Goal: Transaction & Acquisition: Download file/media

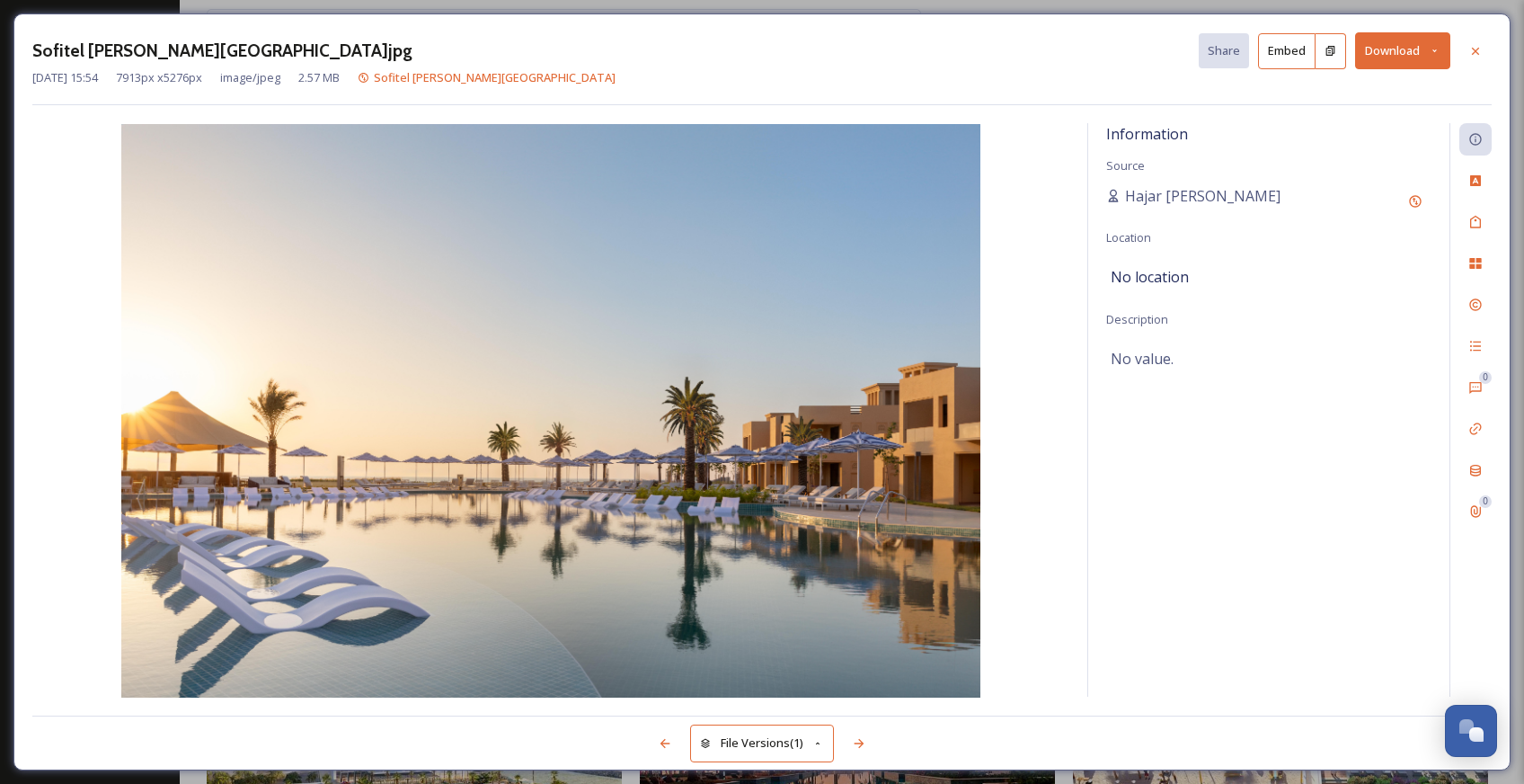
scroll to position [1483, 0]
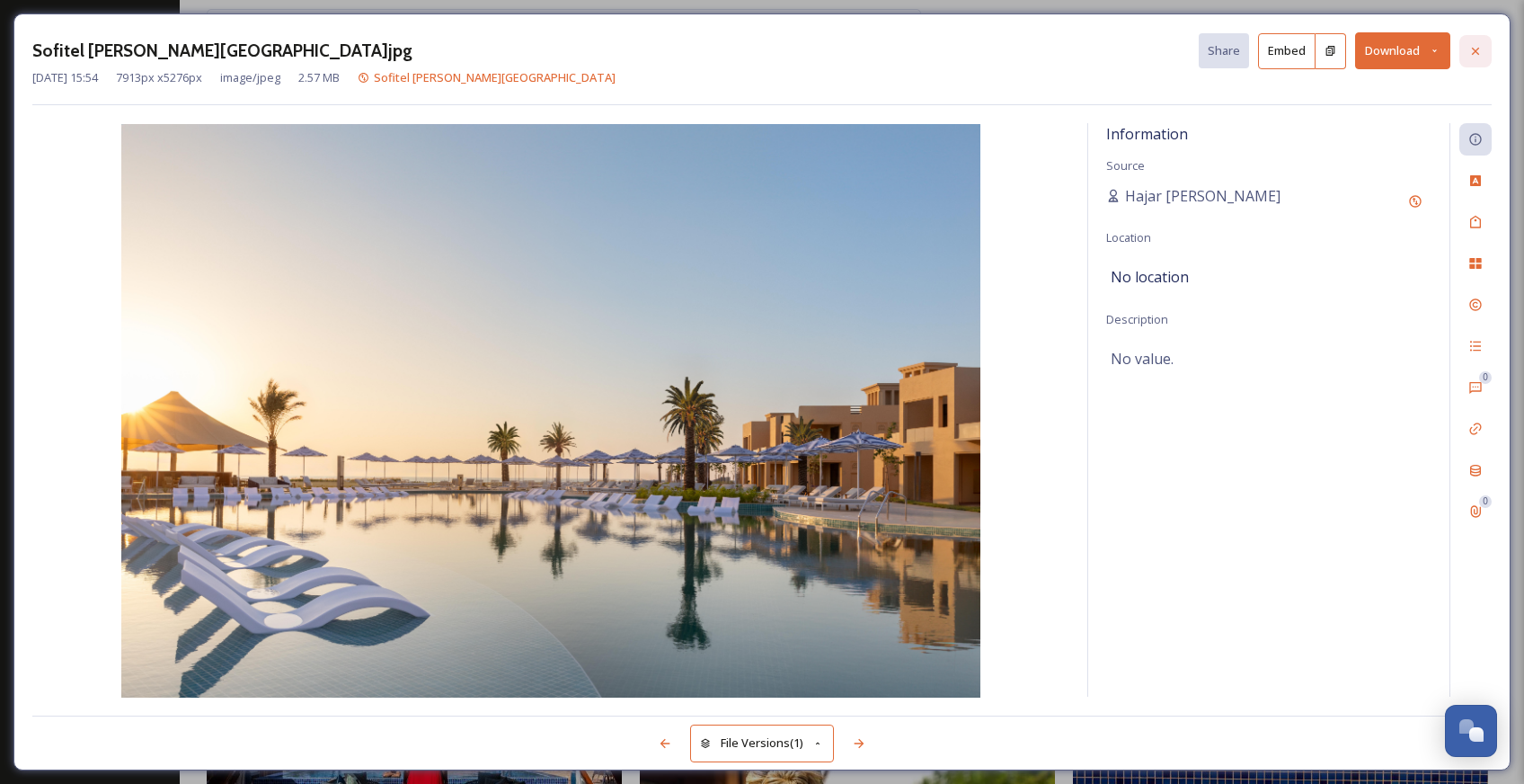
click at [1469, 40] on div at bounding box center [1475, 51] width 33 height 33
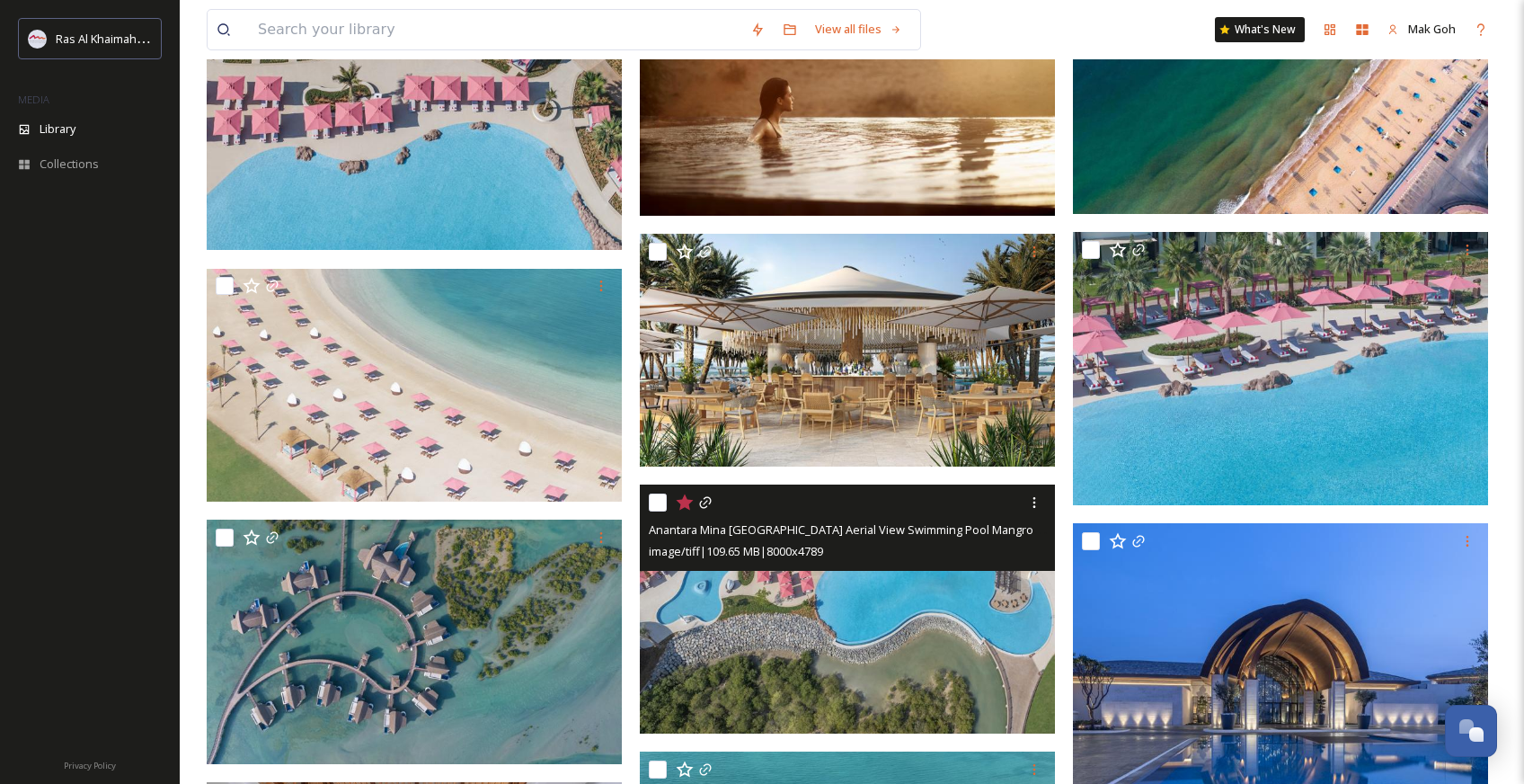
scroll to position [4992, 0]
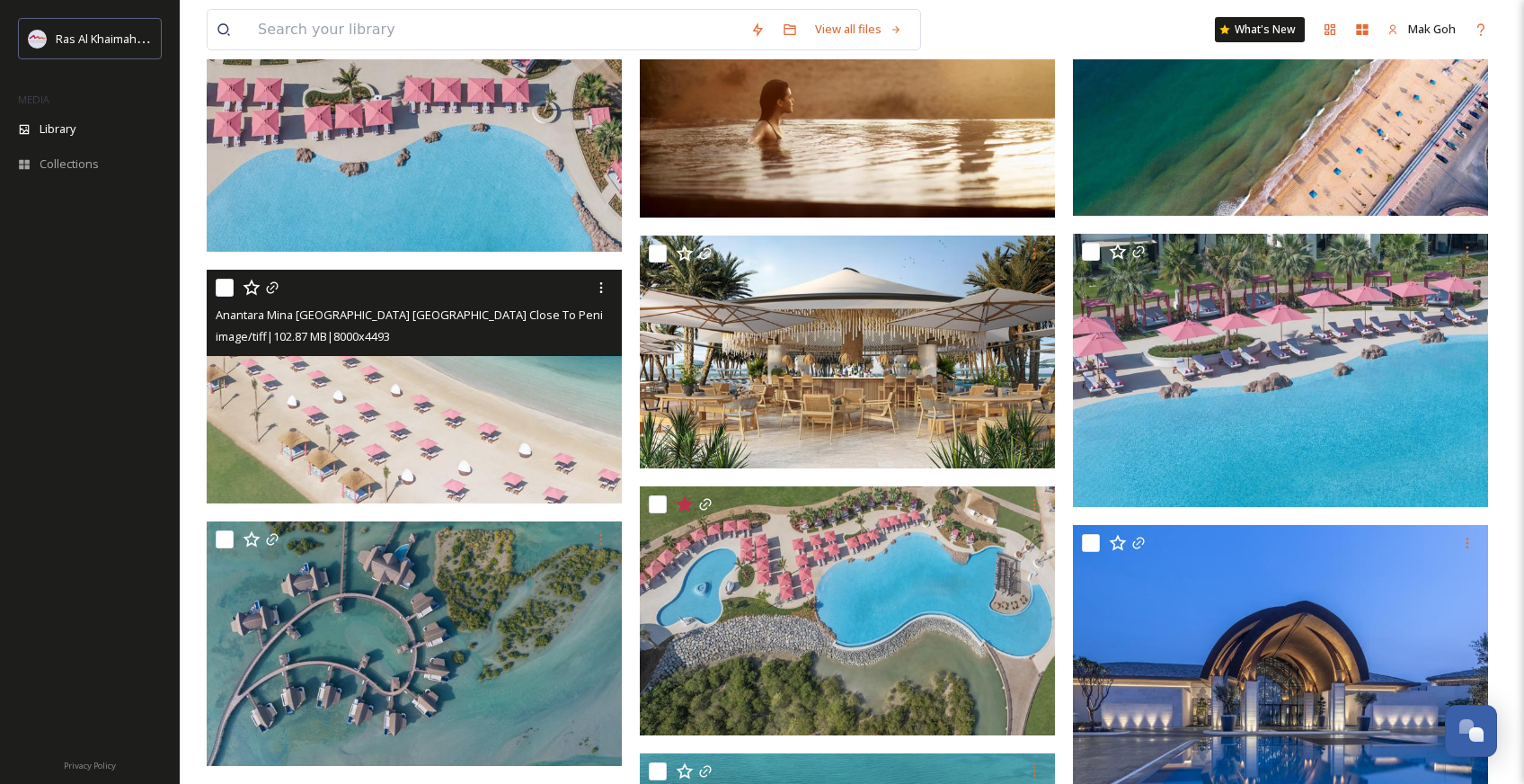
click at [490, 416] on img at bounding box center [414, 387] width 415 height 232
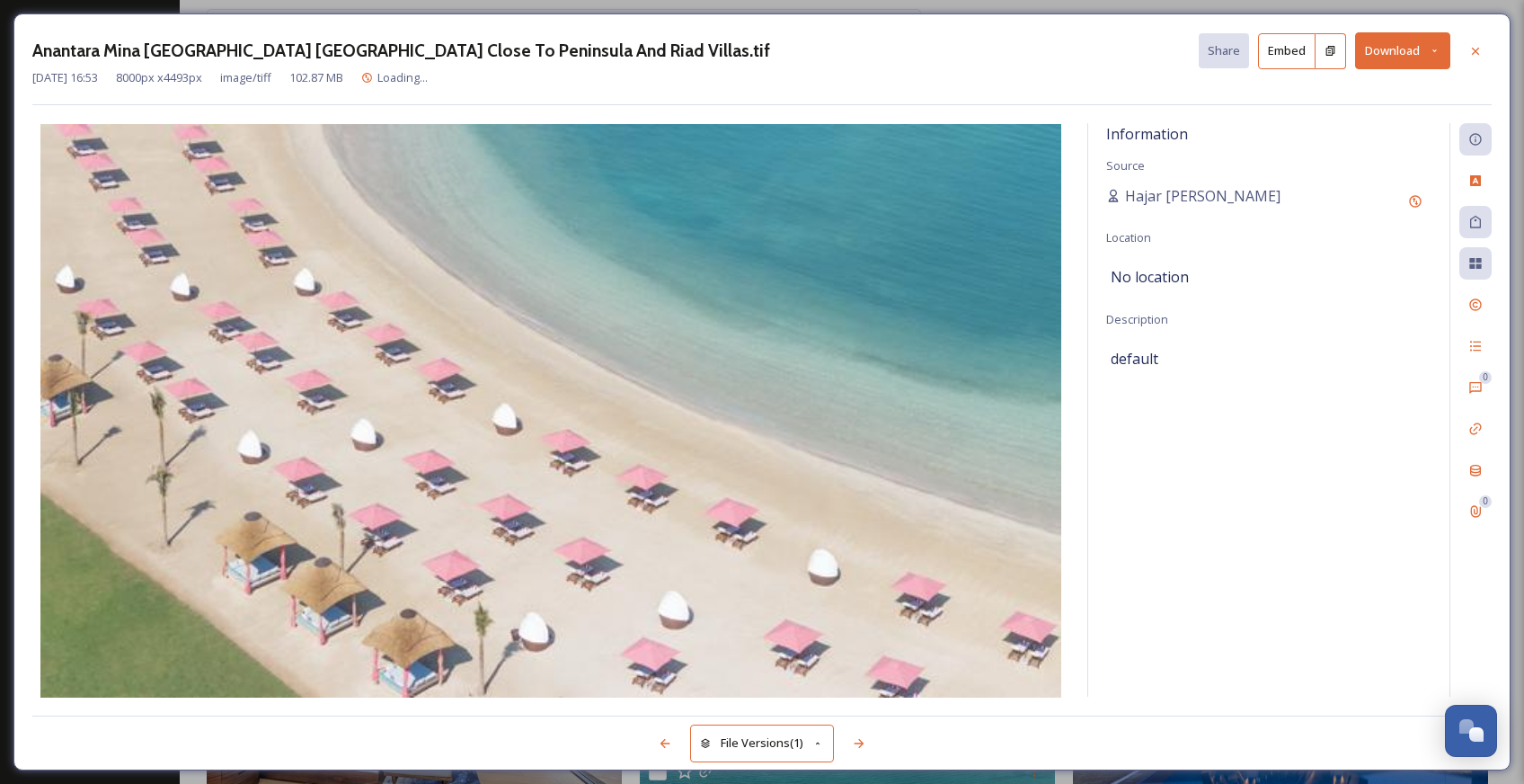
click at [1398, 51] on button "Download" at bounding box center [1403, 51] width 96 height 37
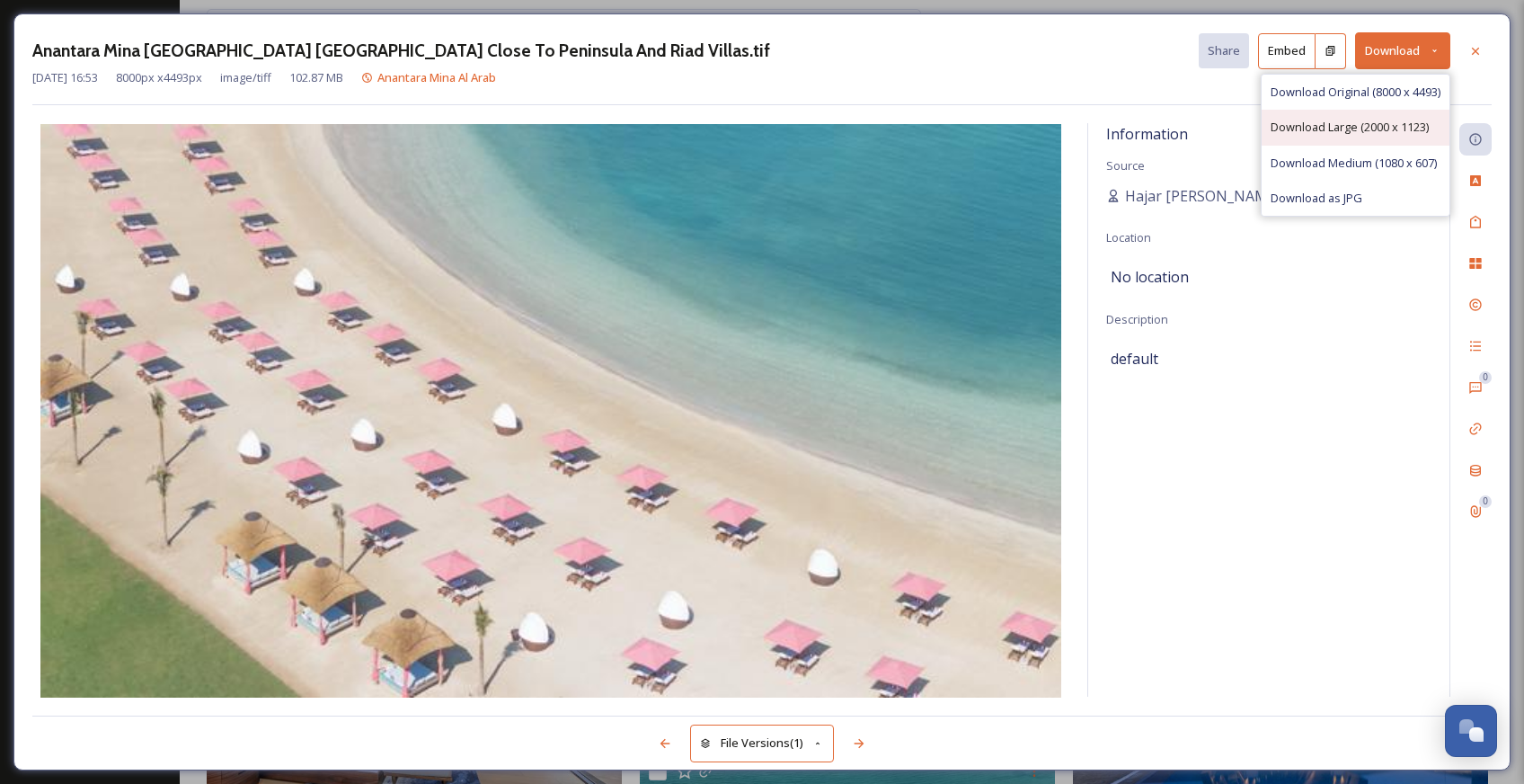
click at [1372, 123] on span "Download Large (2000 x 1123)" at bounding box center [1349, 127] width 158 height 17
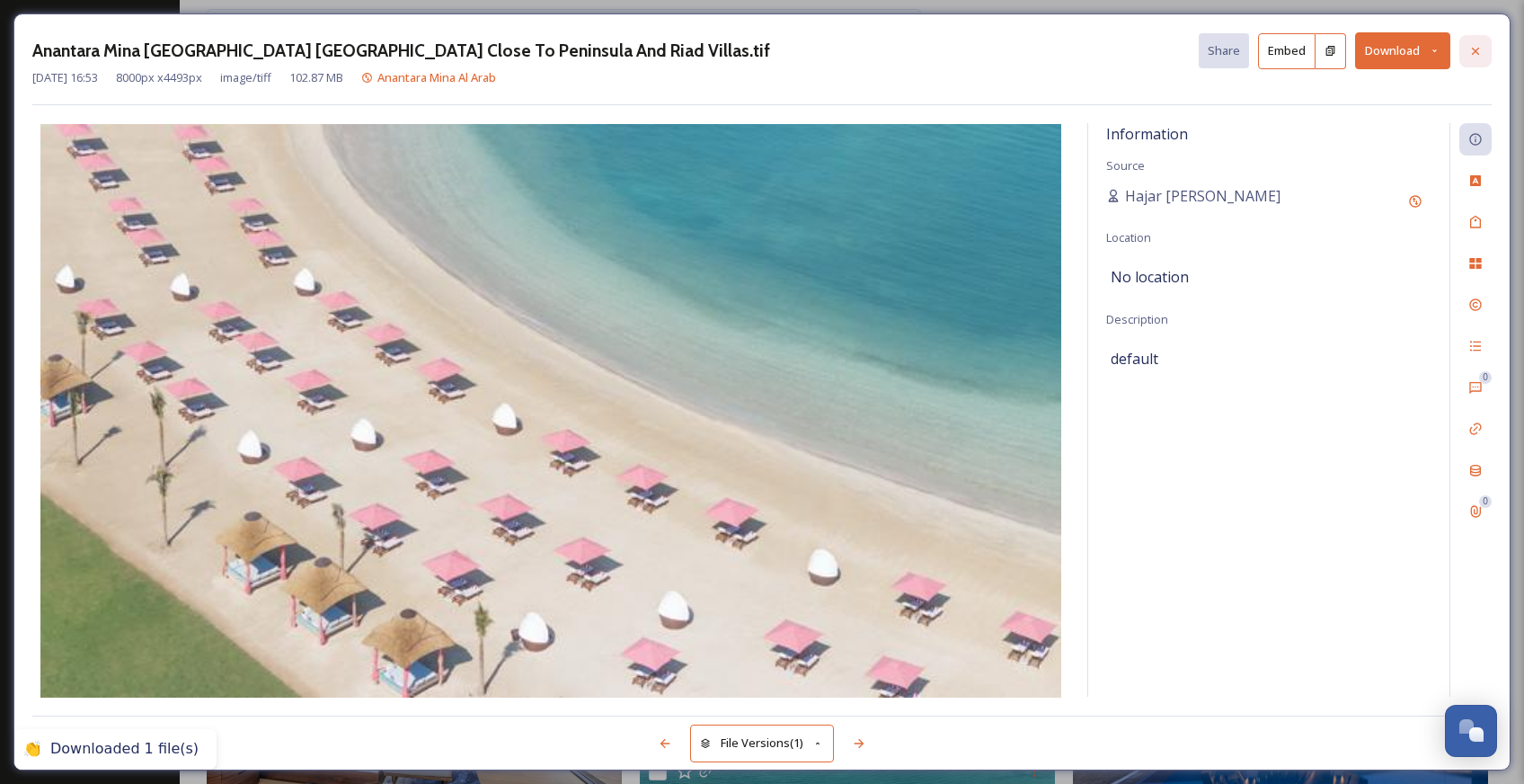
click at [1480, 59] on div at bounding box center [1475, 51] width 33 height 33
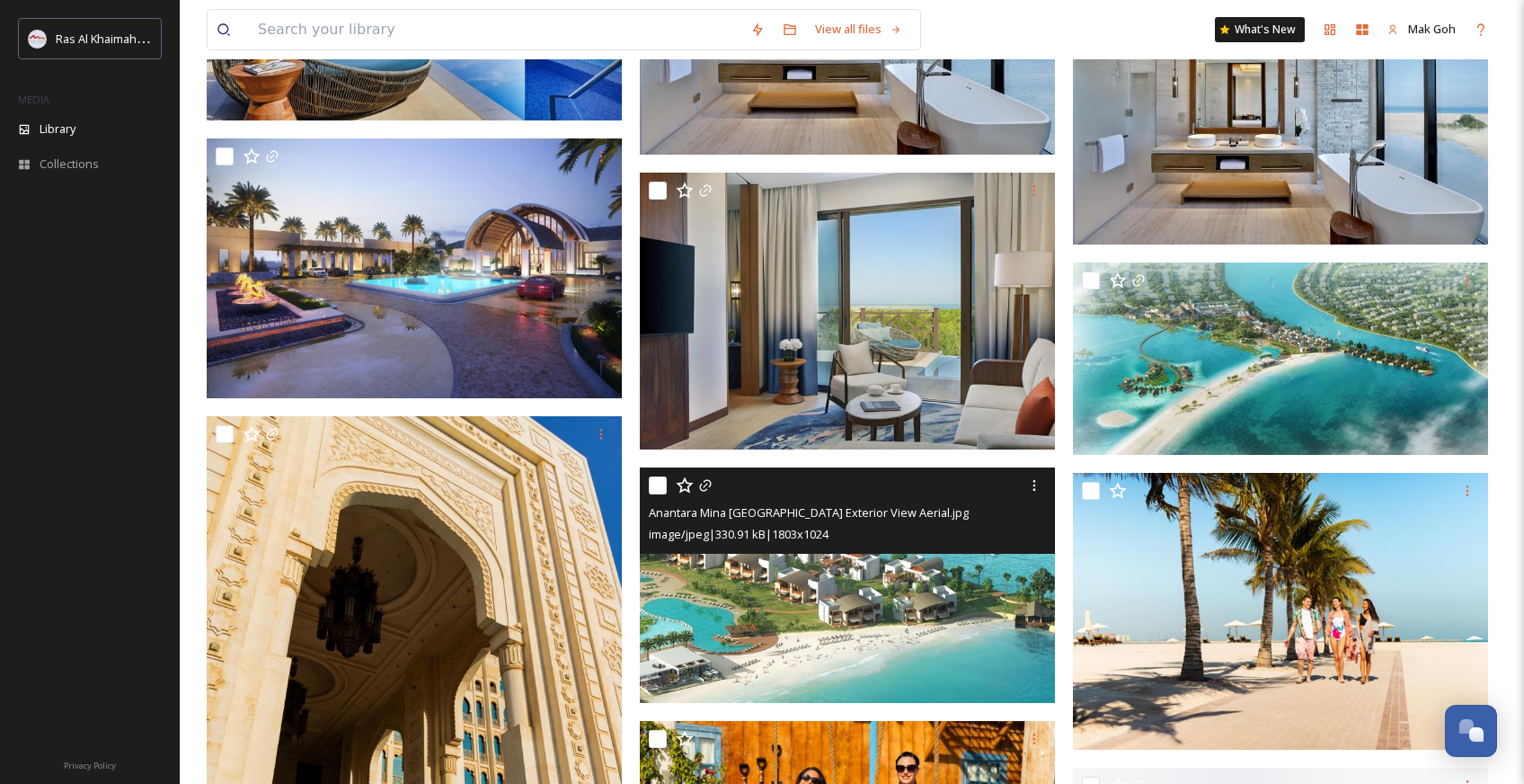
scroll to position [8036, 0]
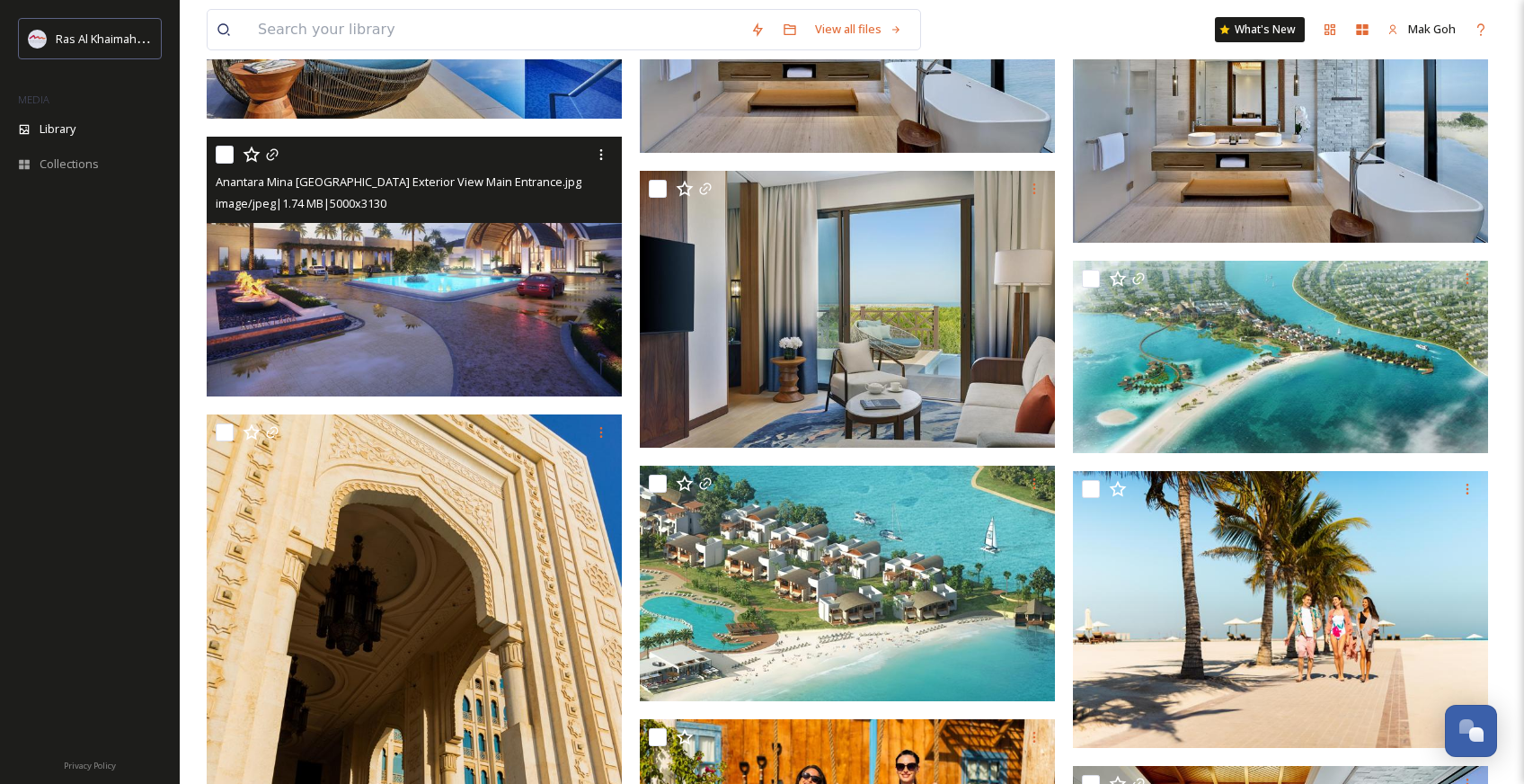
click at [520, 355] on img at bounding box center [414, 266] width 415 height 259
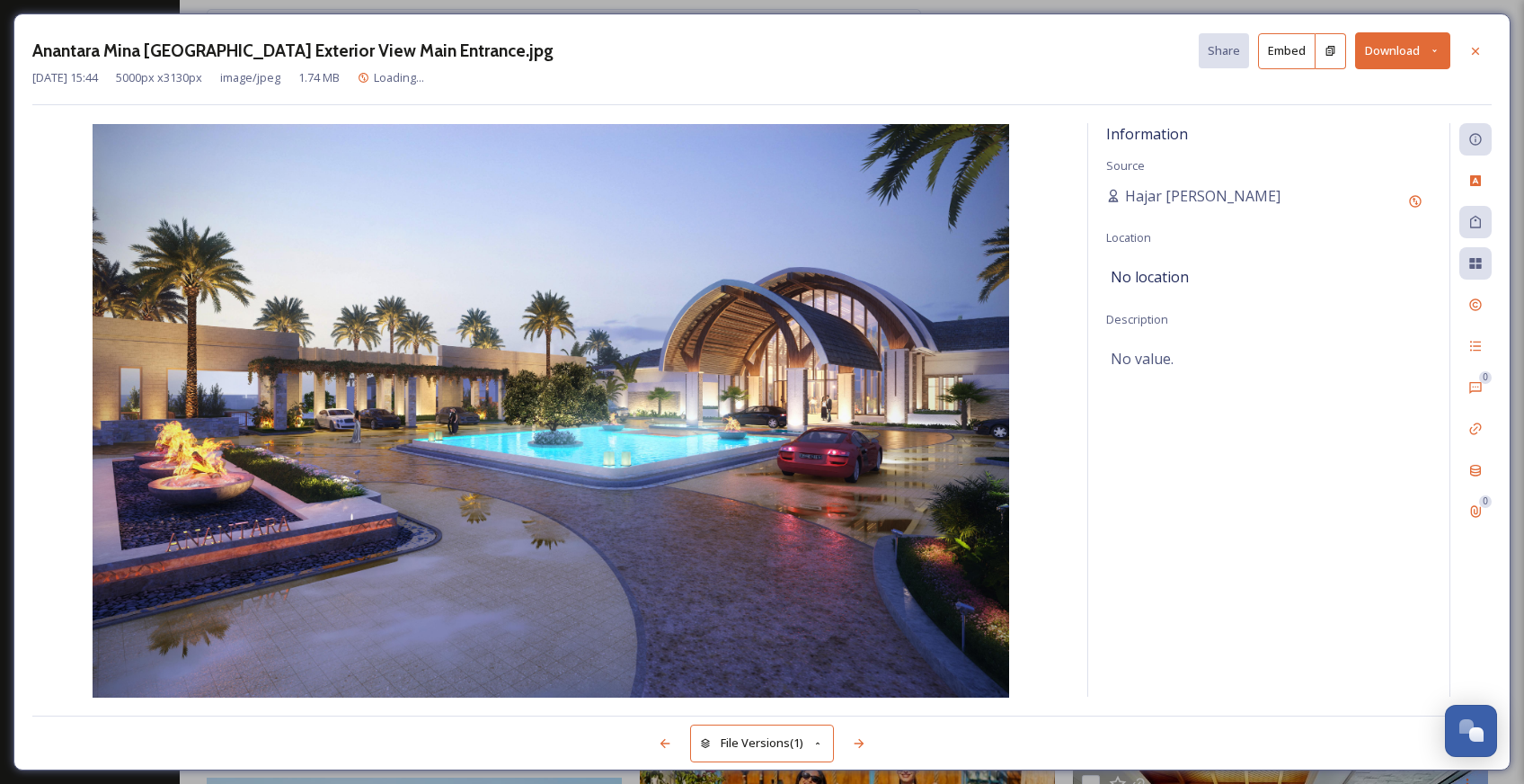
click at [1394, 57] on button "Download" at bounding box center [1403, 51] width 96 height 37
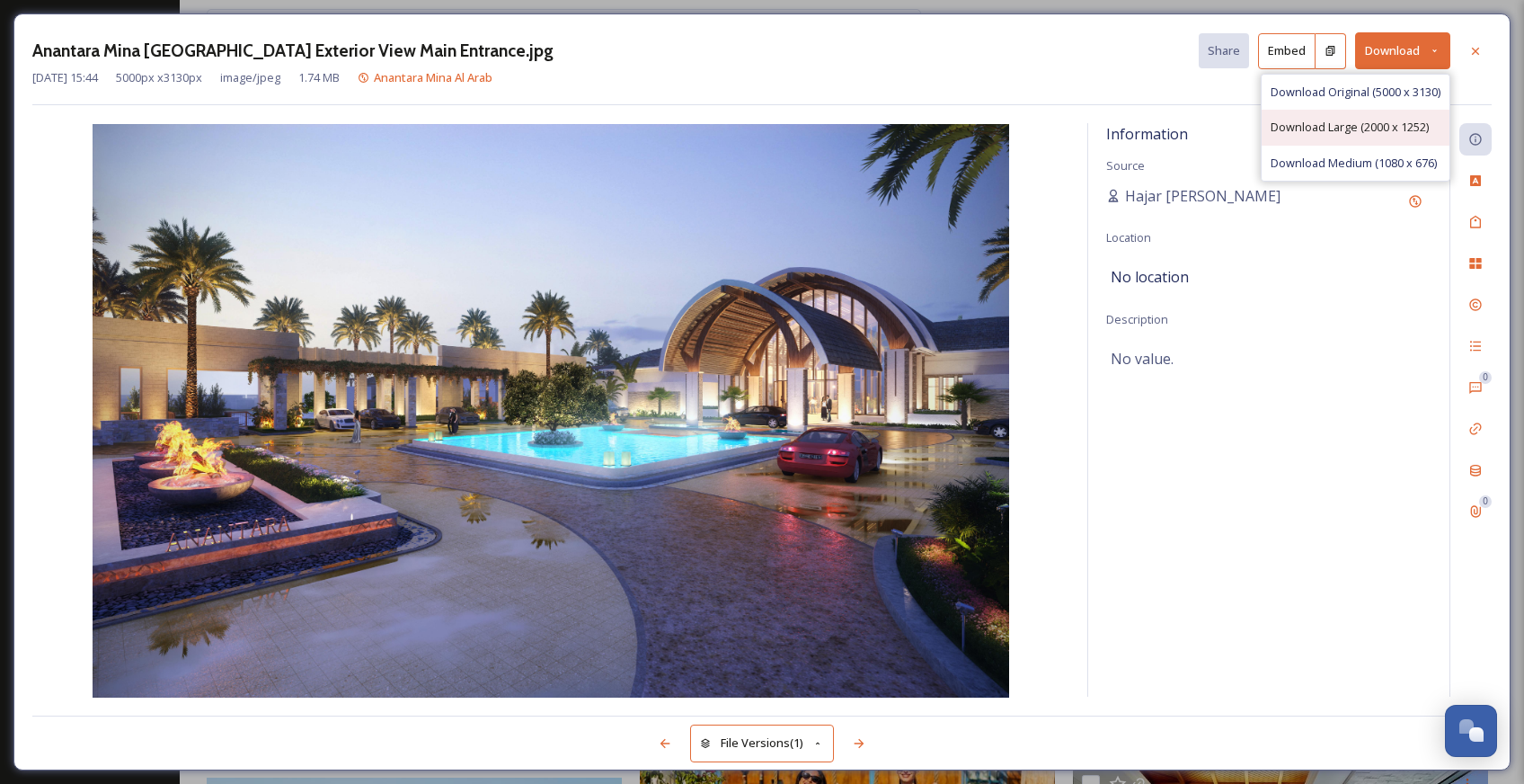
click at [1324, 126] on span "Download Large (2000 x 1252)" at bounding box center [1349, 127] width 158 height 17
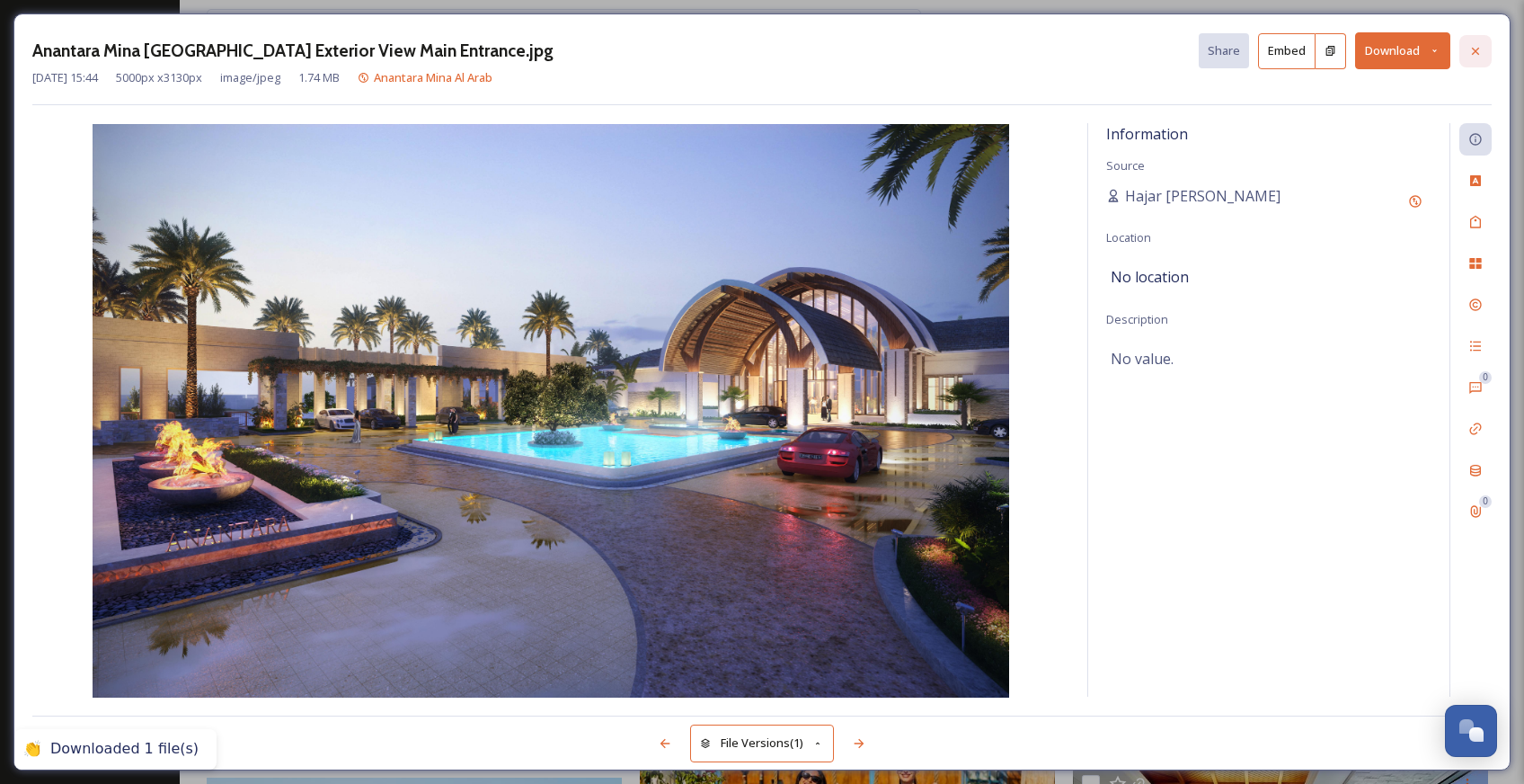
click at [1481, 55] on icon at bounding box center [1475, 51] width 14 height 14
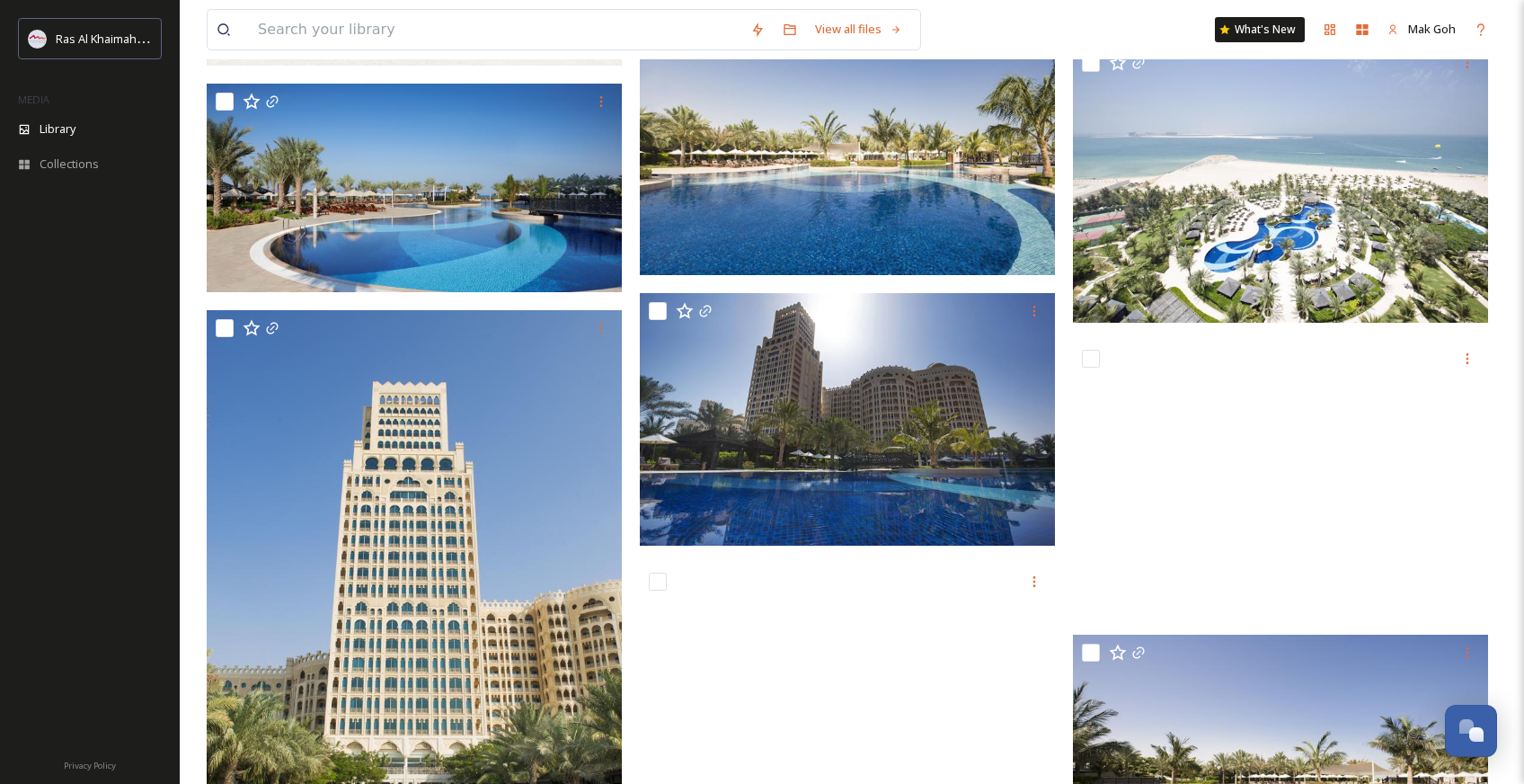
scroll to position [37599, 0]
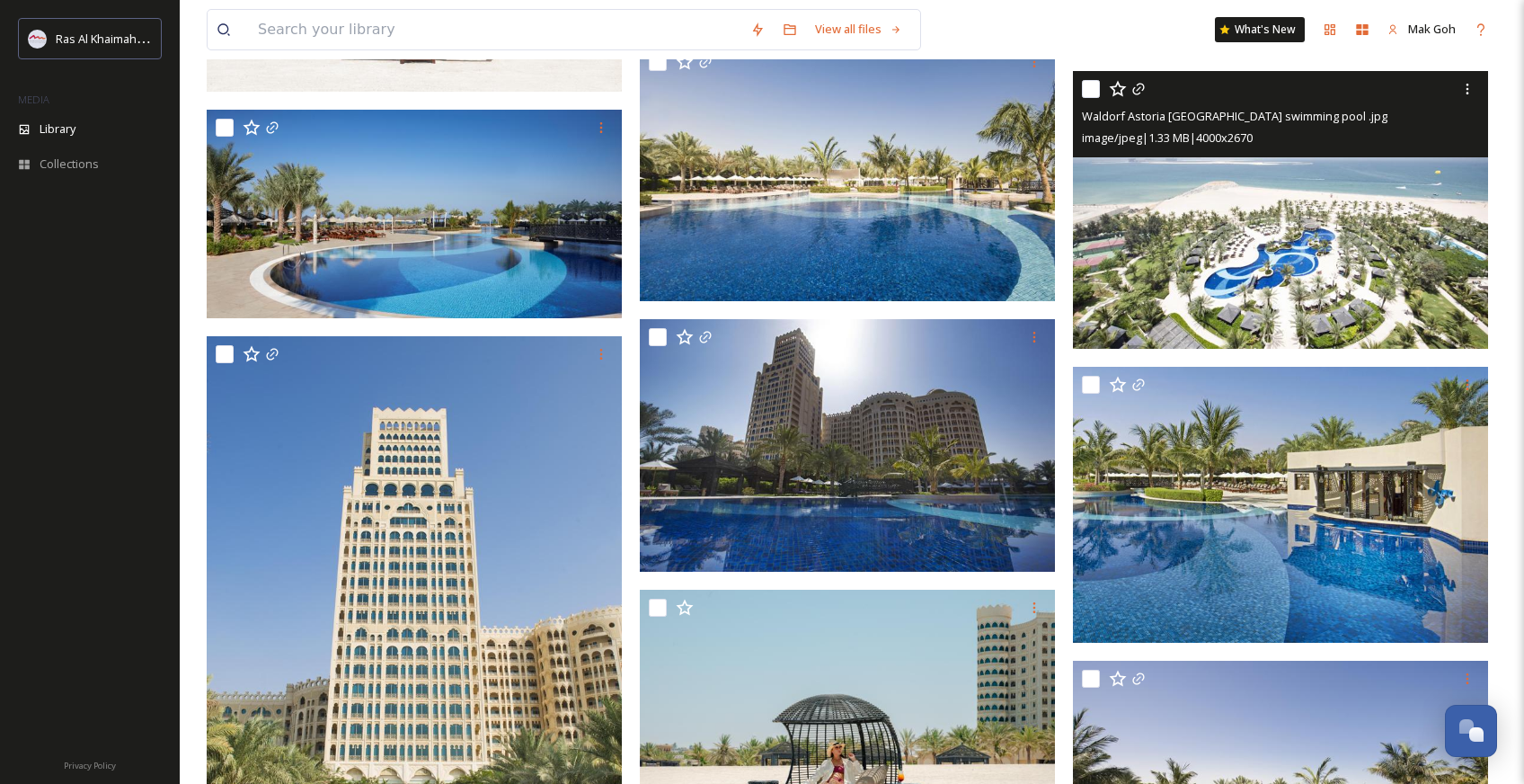
click at [1339, 266] on img at bounding box center [1280, 209] width 415 height 276
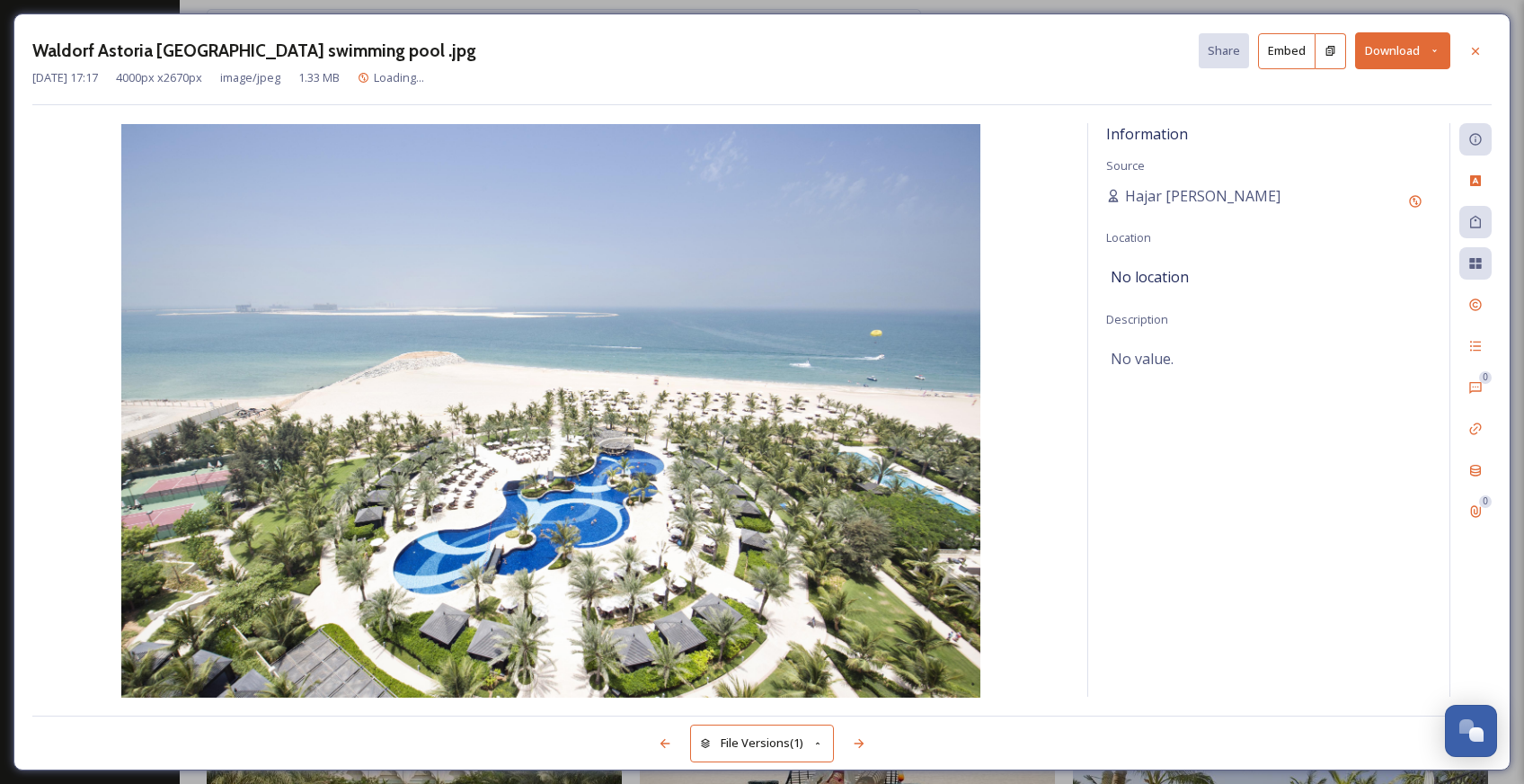
click at [1405, 52] on button "Download" at bounding box center [1403, 51] width 96 height 37
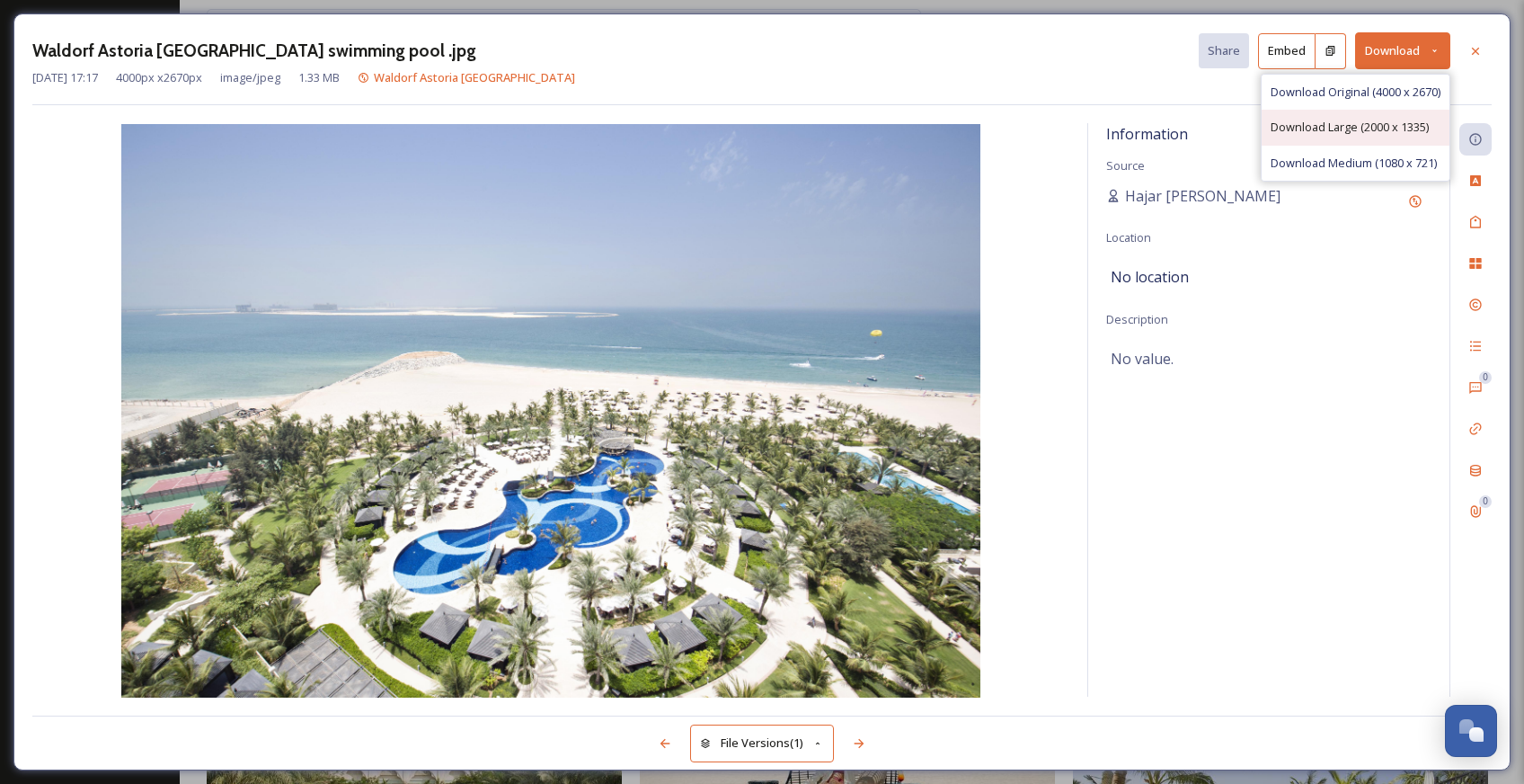
click at [1351, 119] on span "Download Large (2000 x 1335)" at bounding box center [1349, 127] width 158 height 17
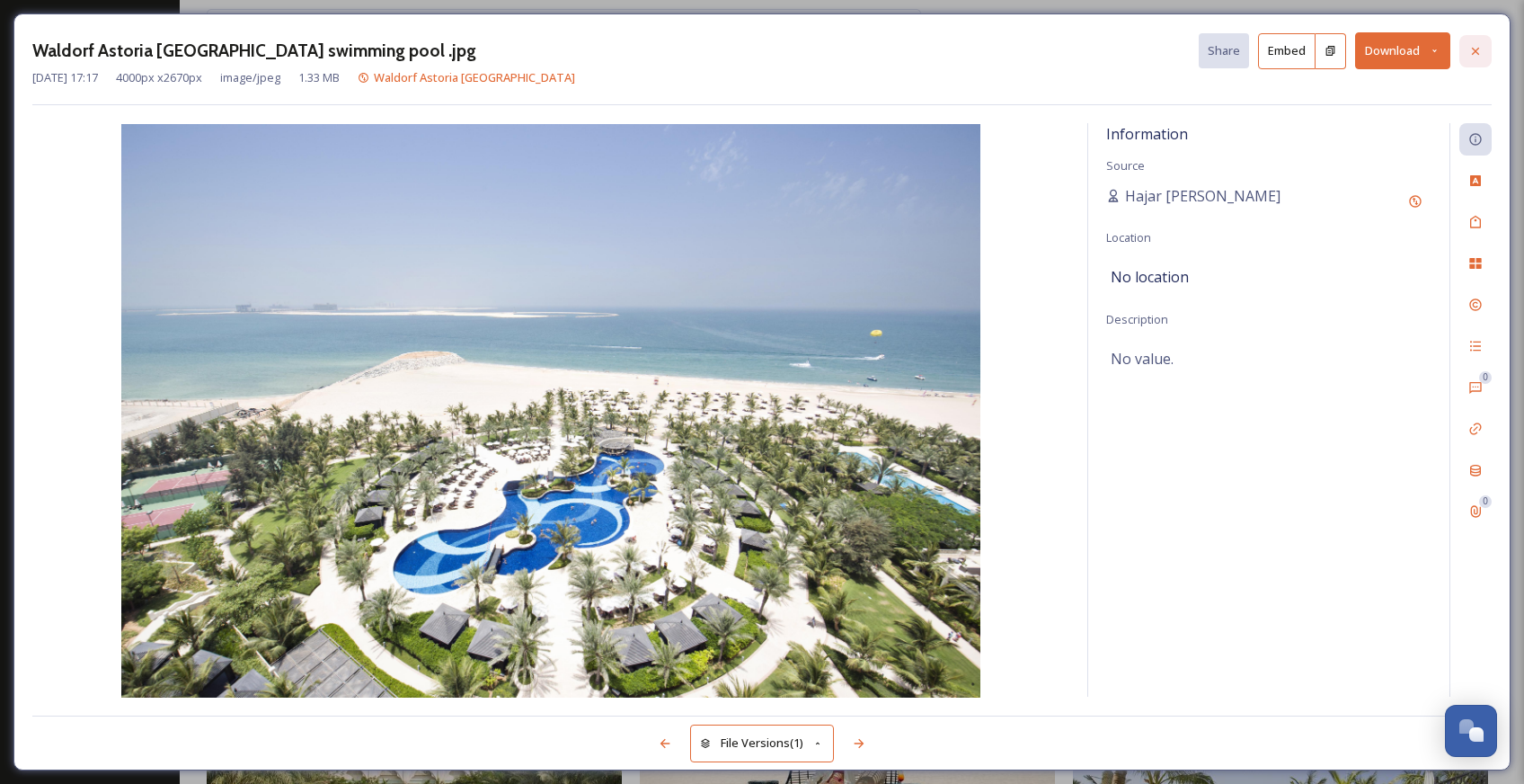
click at [1474, 55] on icon at bounding box center [1475, 51] width 14 height 14
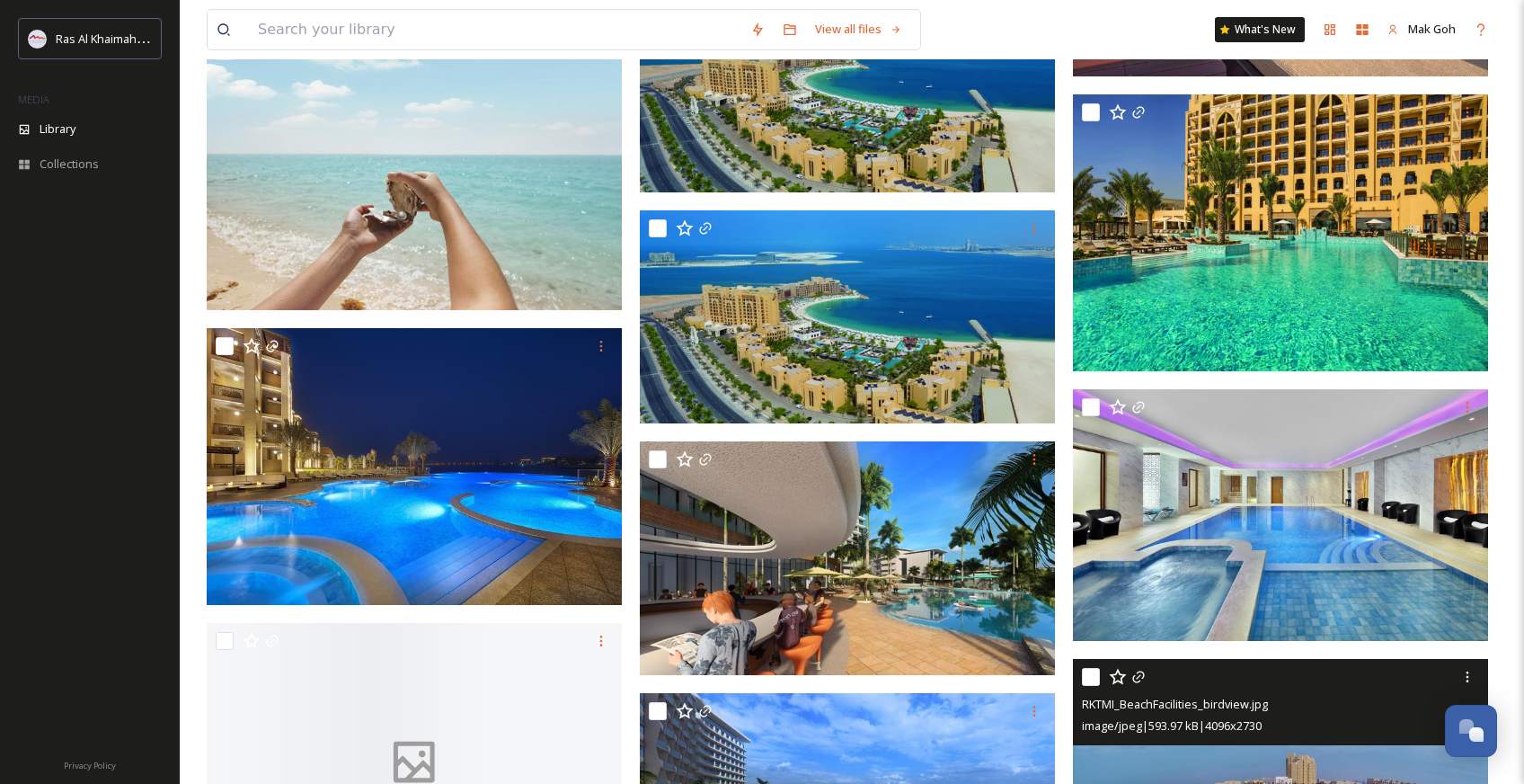
scroll to position [40557, 0]
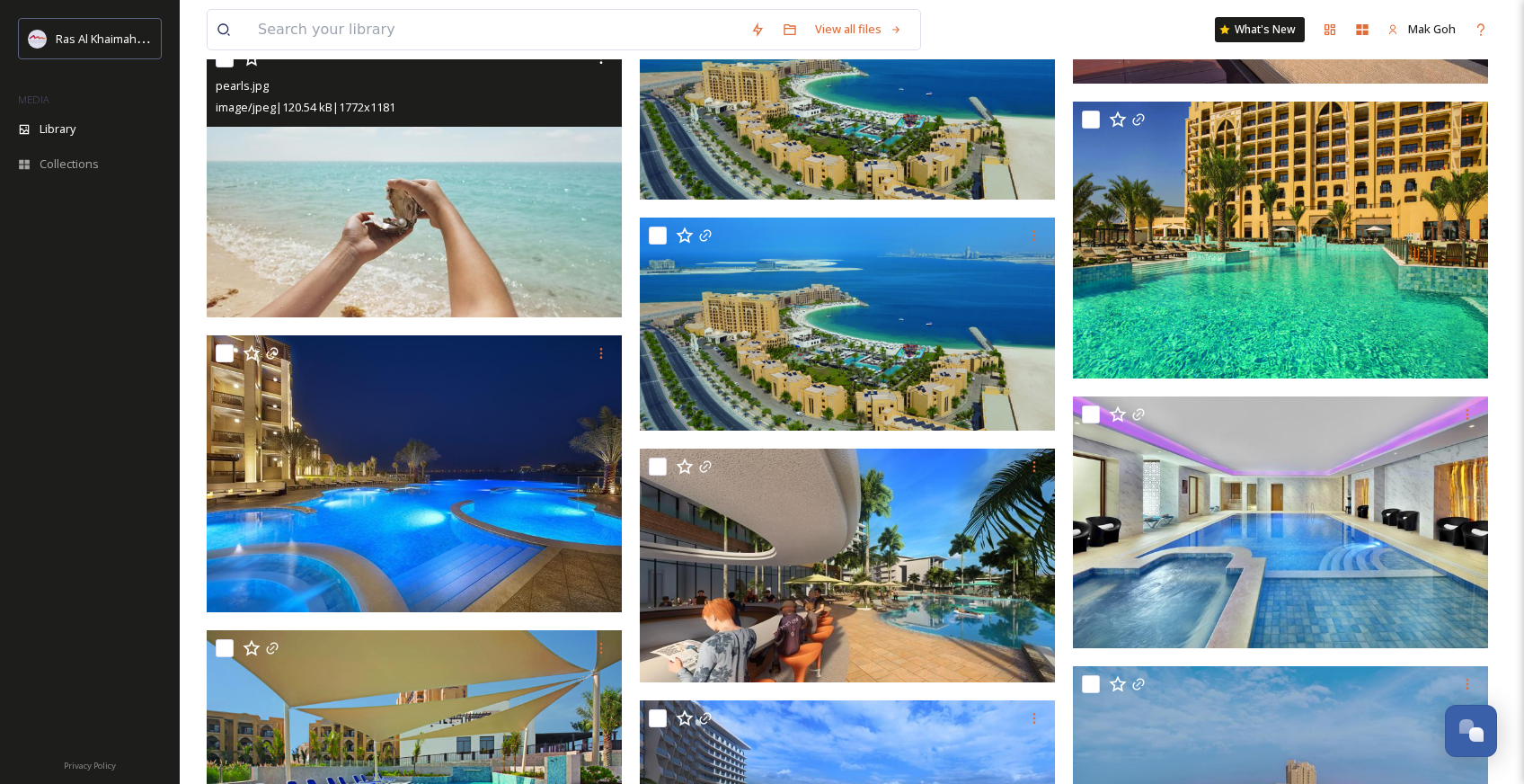
click at [494, 230] on img at bounding box center [414, 178] width 415 height 276
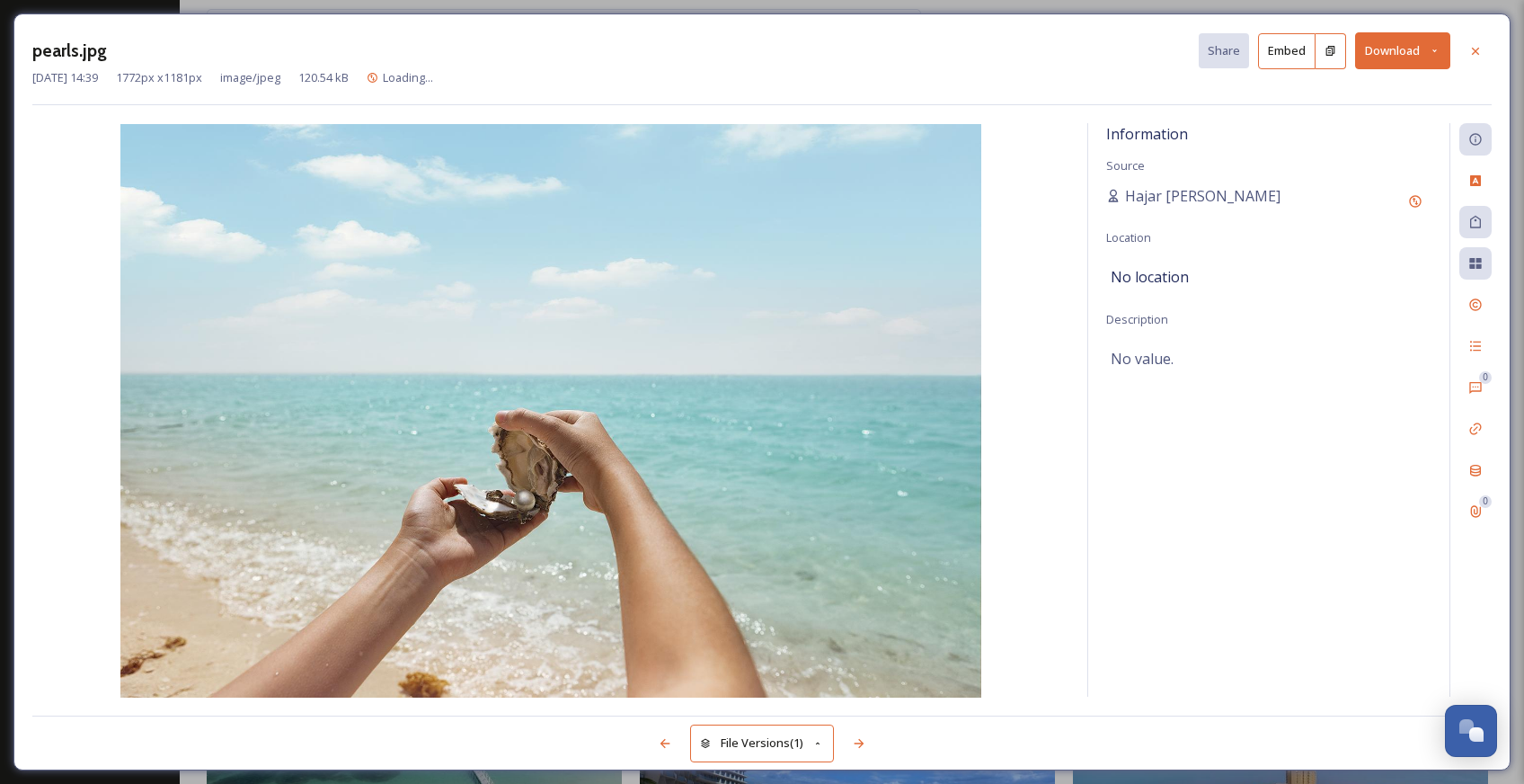
click at [1402, 50] on button "Download" at bounding box center [1403, 51] width 96 height 37
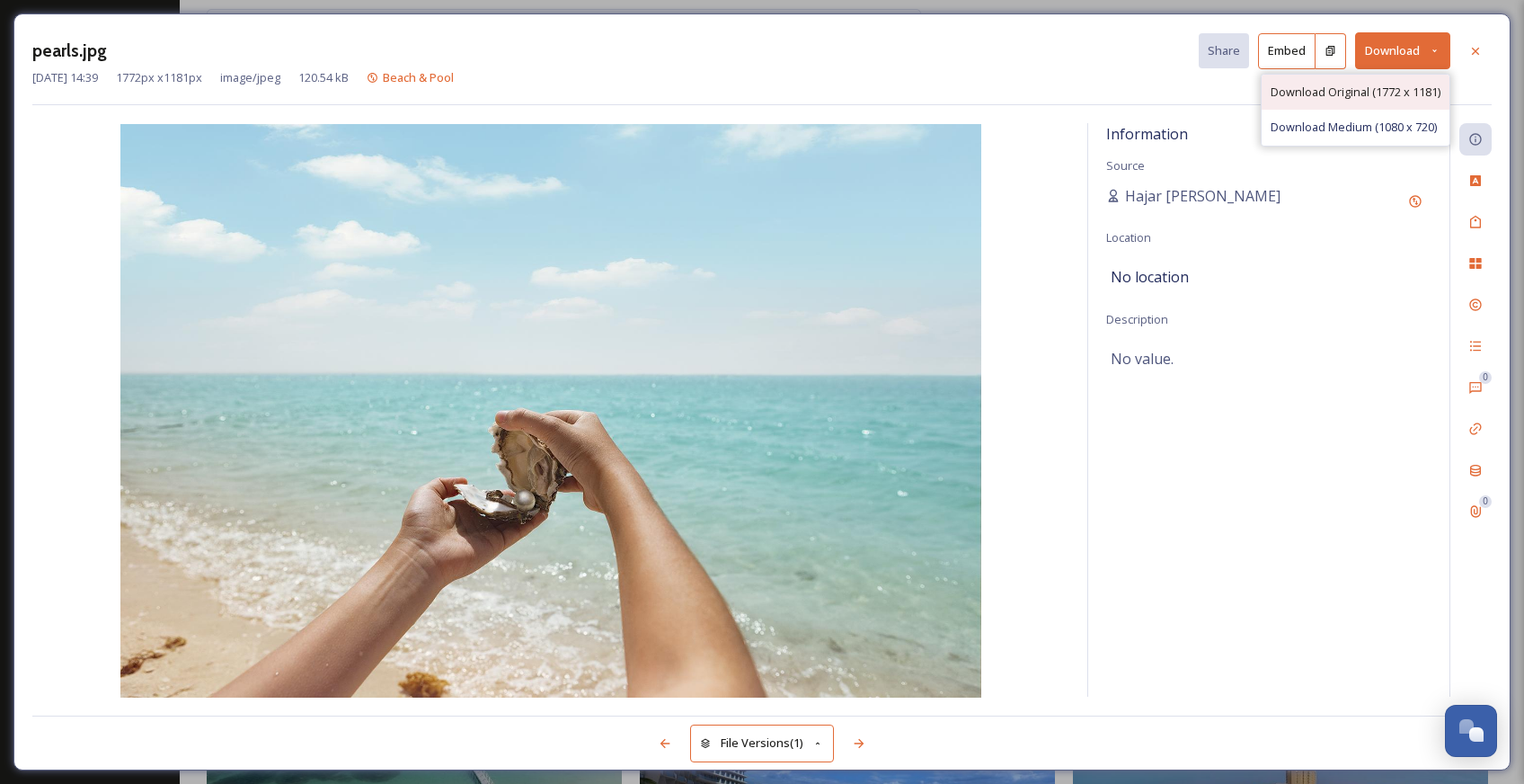
click at [1383, 100] on div "Download Original (1772 x 1181)" at bounding box center [1355, 92] width 187 height 35
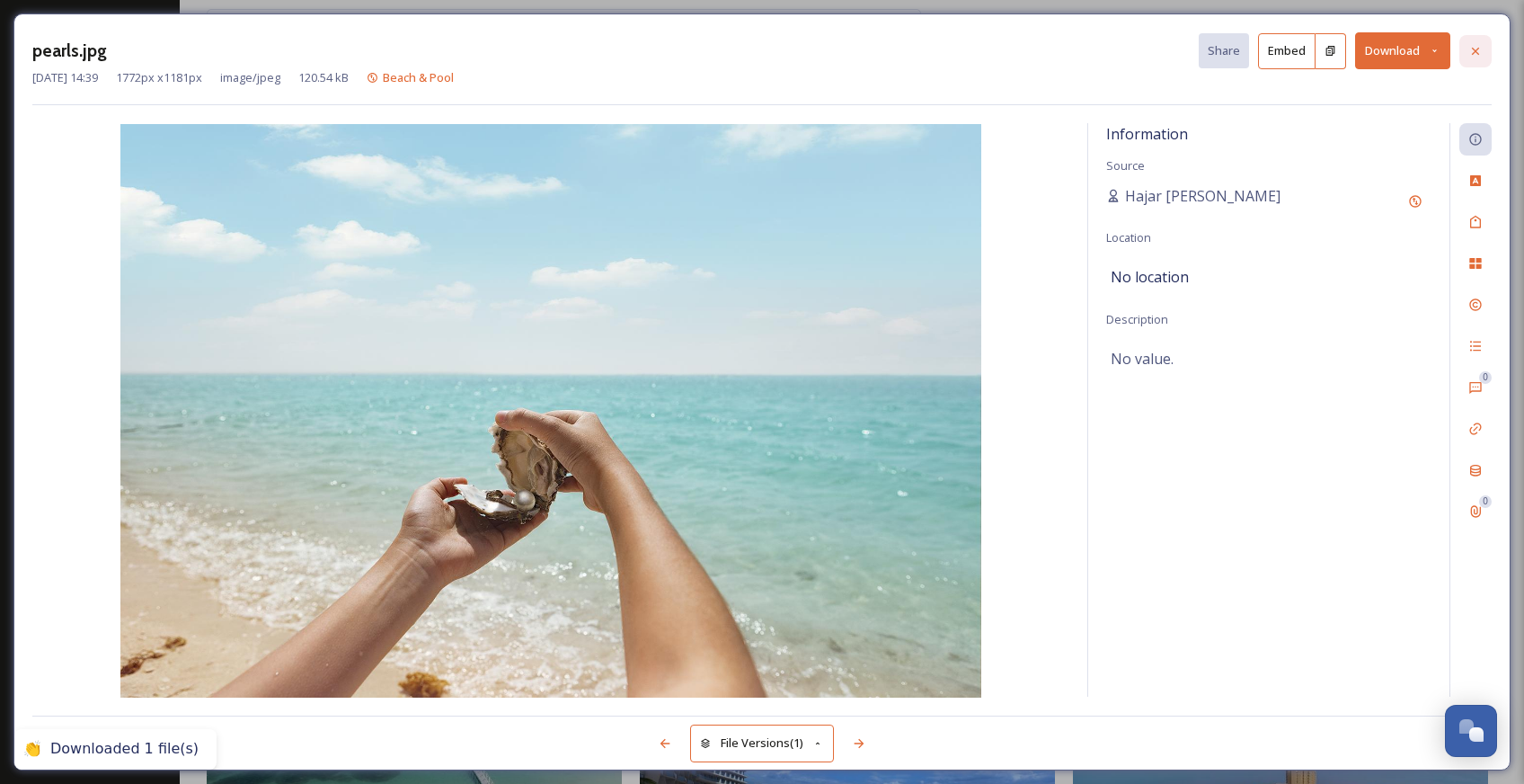
click at [1476, 55] on icon at bounding box center [1475, 51] width 14 height 14
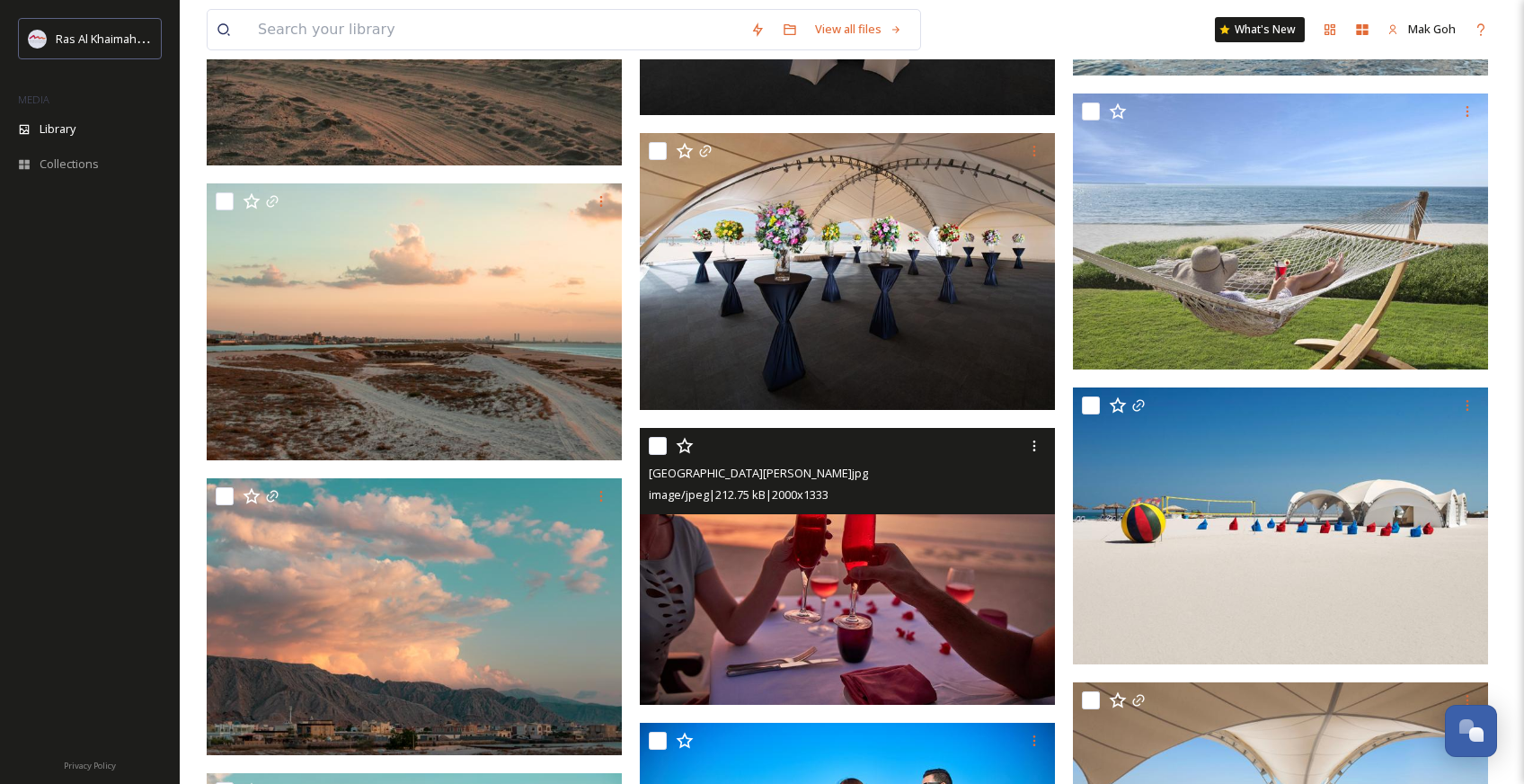
scroll to position [49626, 0]
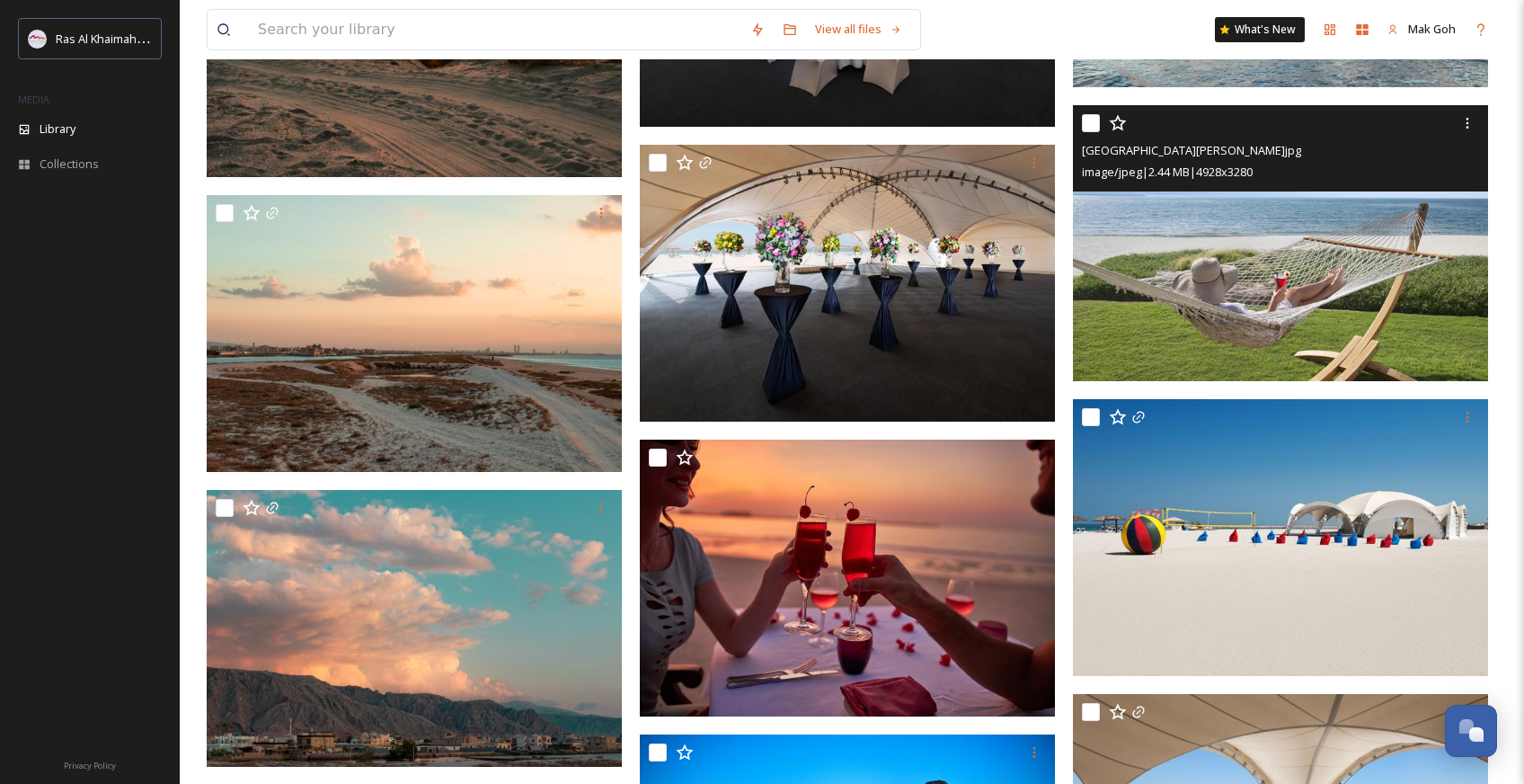
click at [1385, 303] on img at bounding box center [1280, 243] width 415 height 276
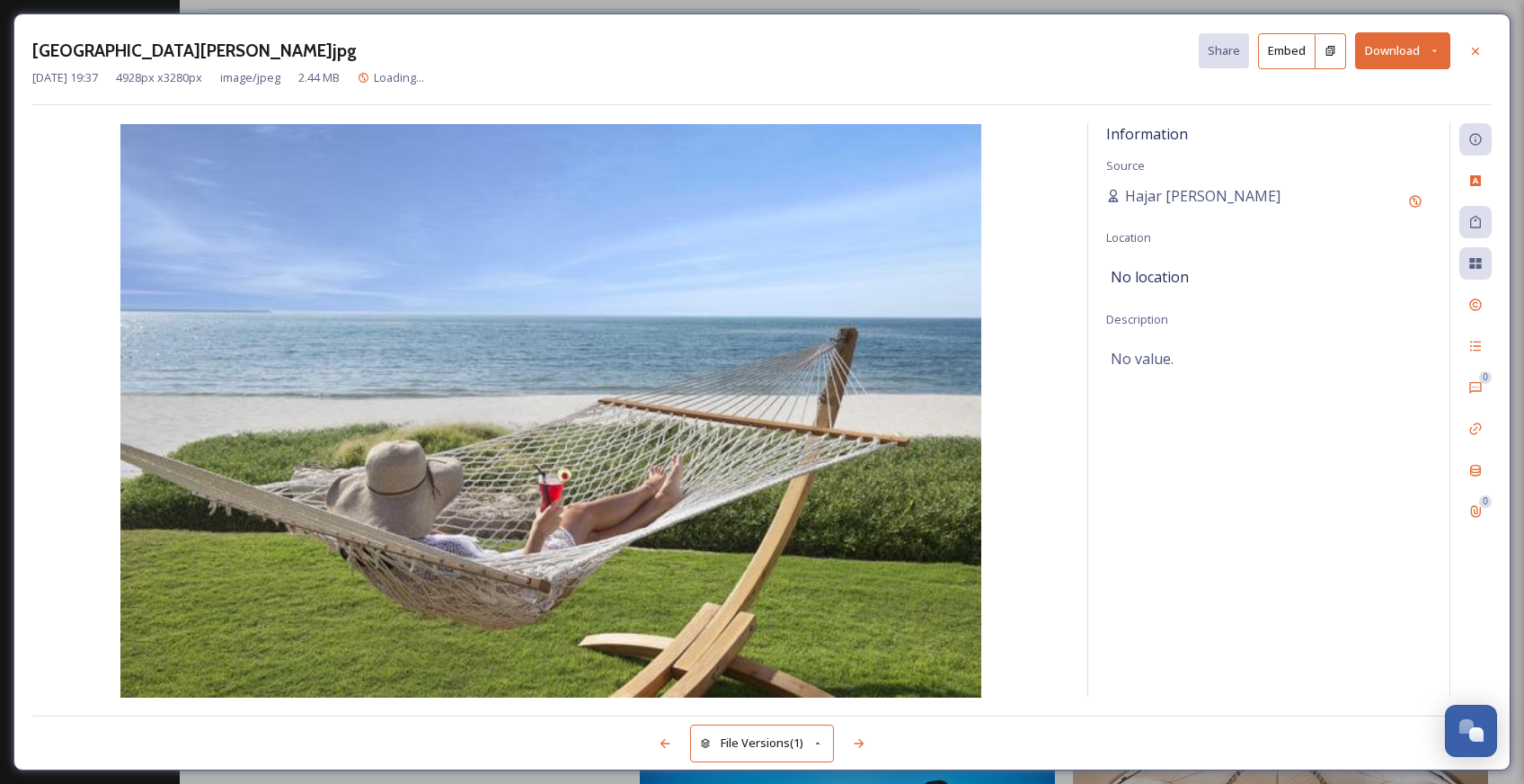
click at [1403, 53] on button "Download" at bounding box center [1403, 51] width 96 height 37
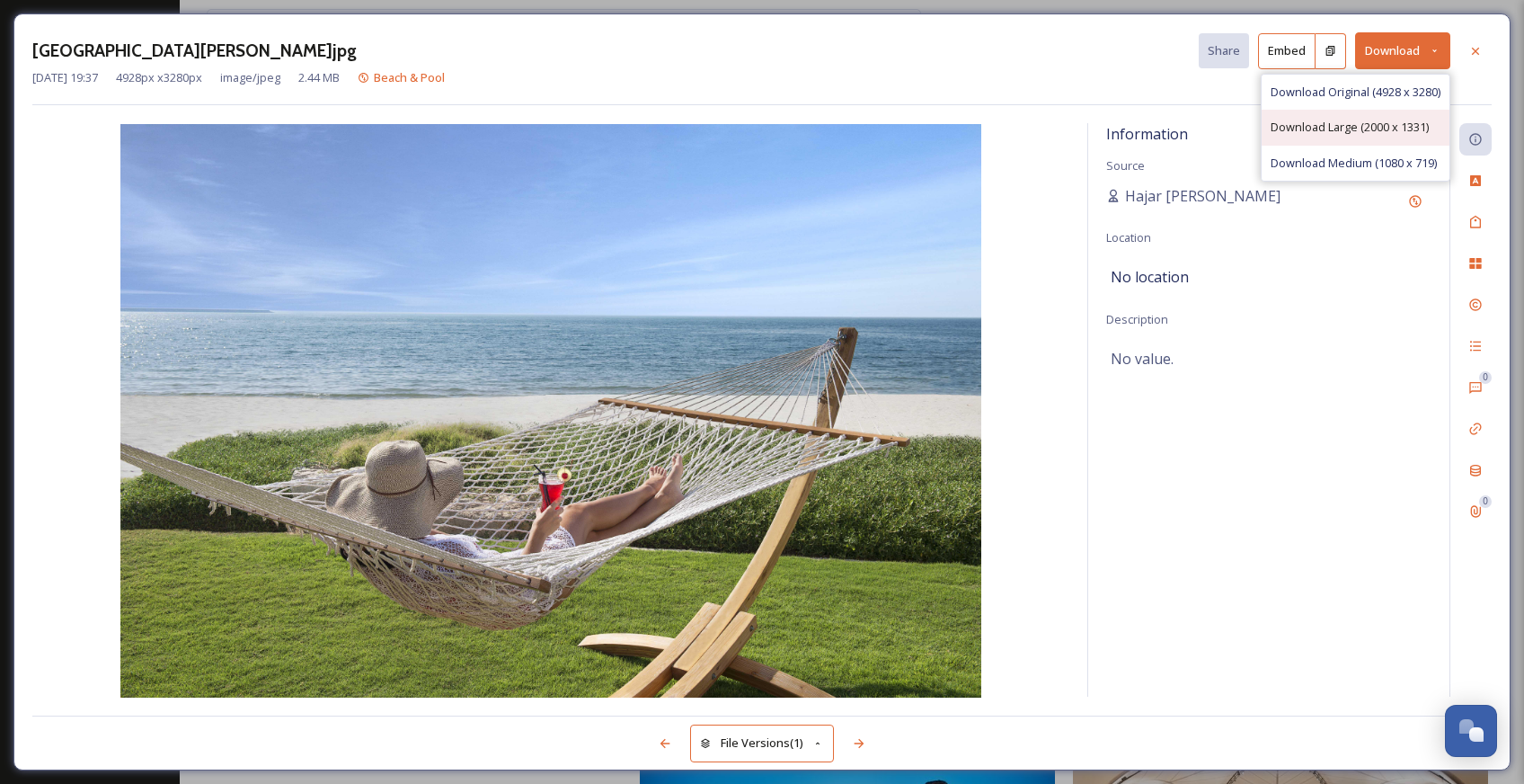
click at [1364, 121] on span "Download Large (2000 x 1331)" at bounding box center [1349, 127] width 158 height 17
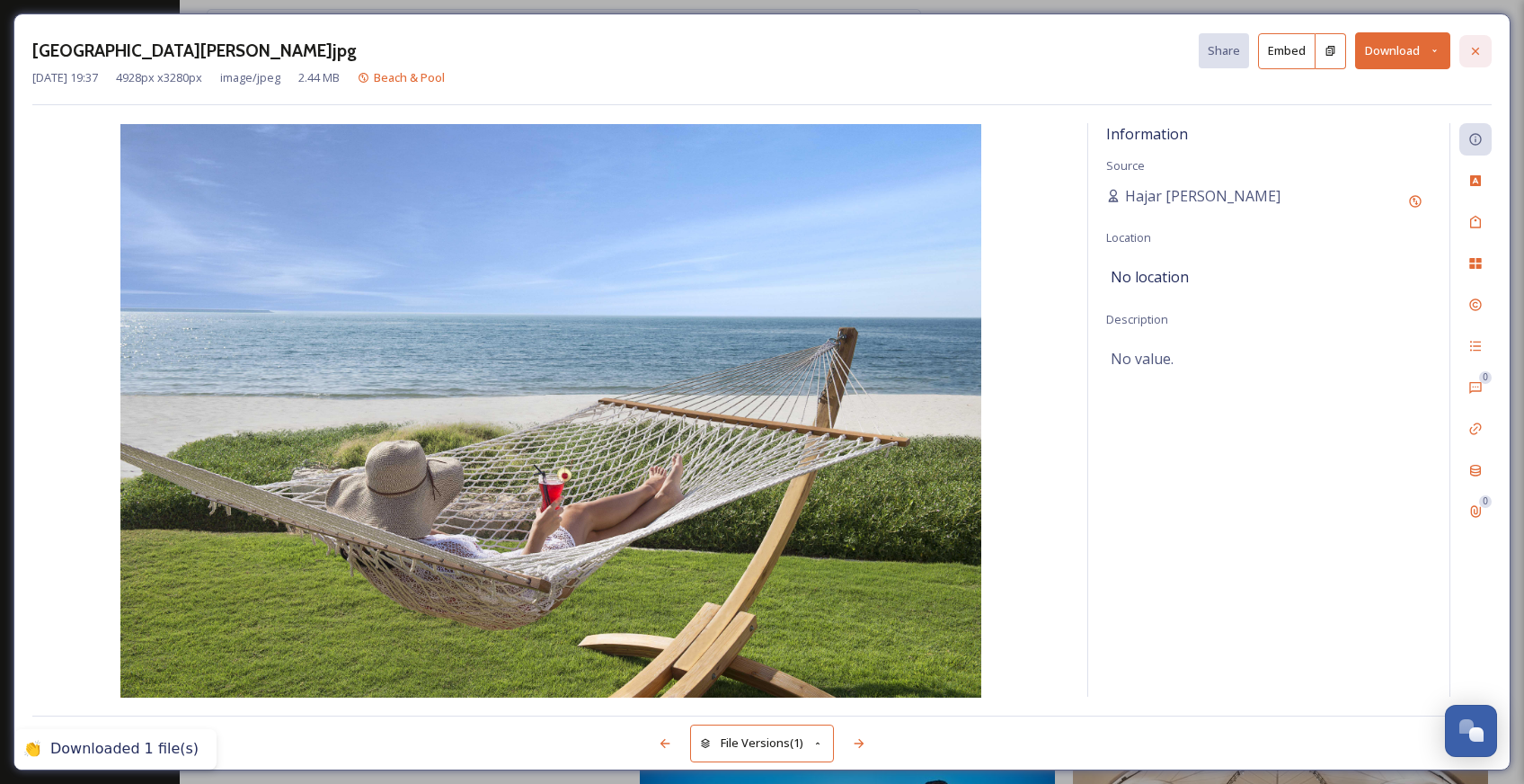
click at [1478, 51] on icon at bounding box center [1475, 51] width 14 height 14
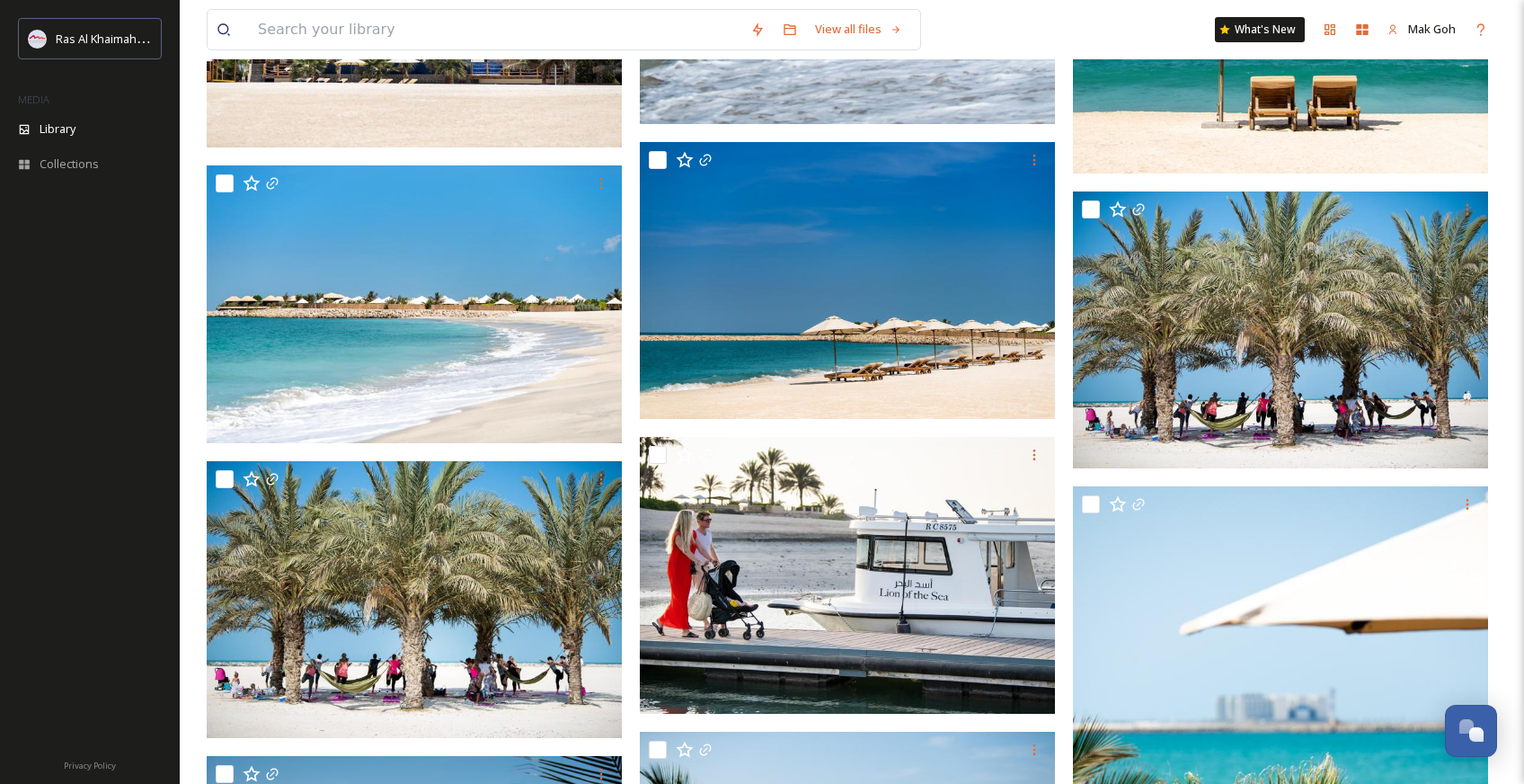
scroll to position [67297, 0]
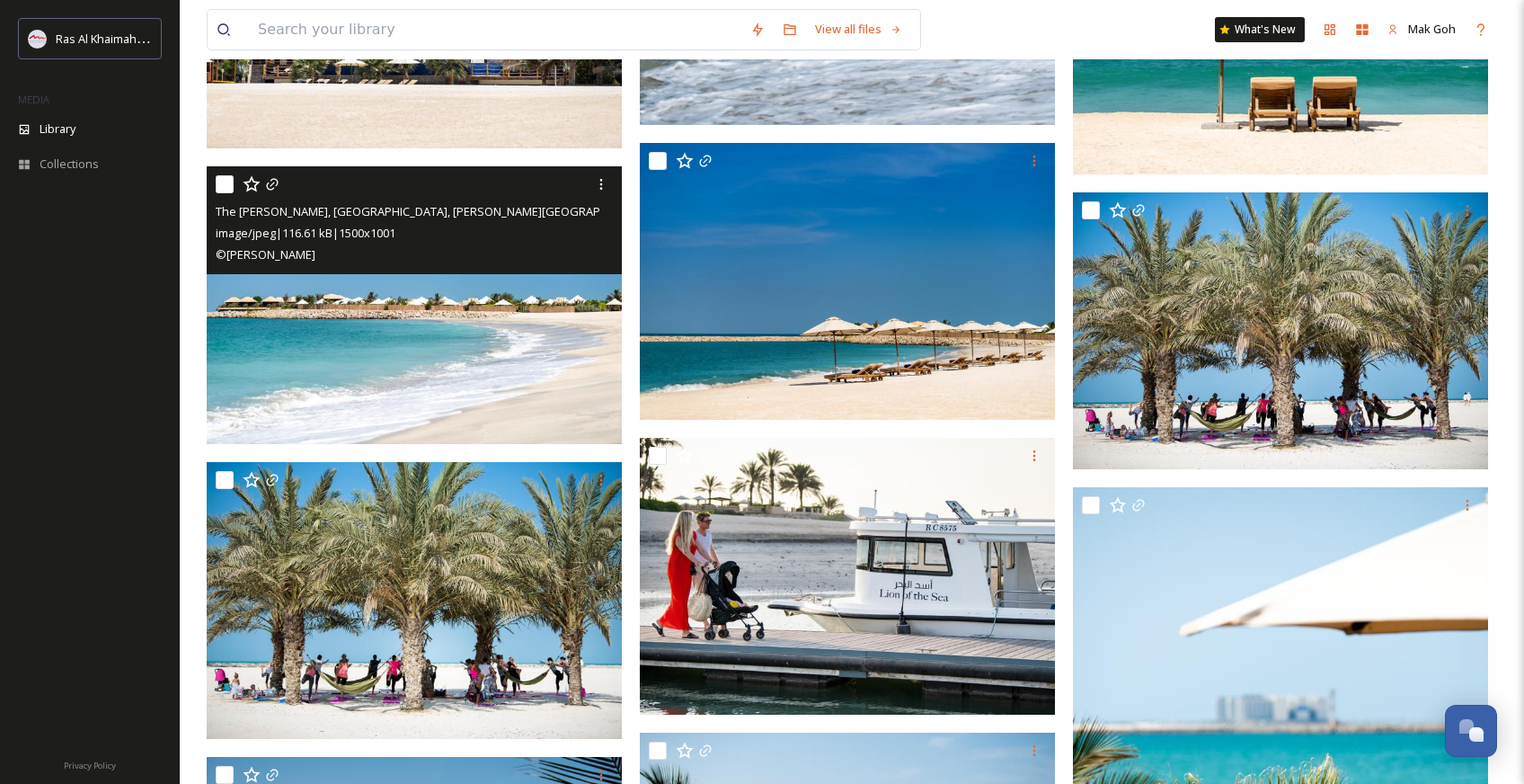
click at [536, 393] on img at bounding box center [414, 303] width 415 height 276
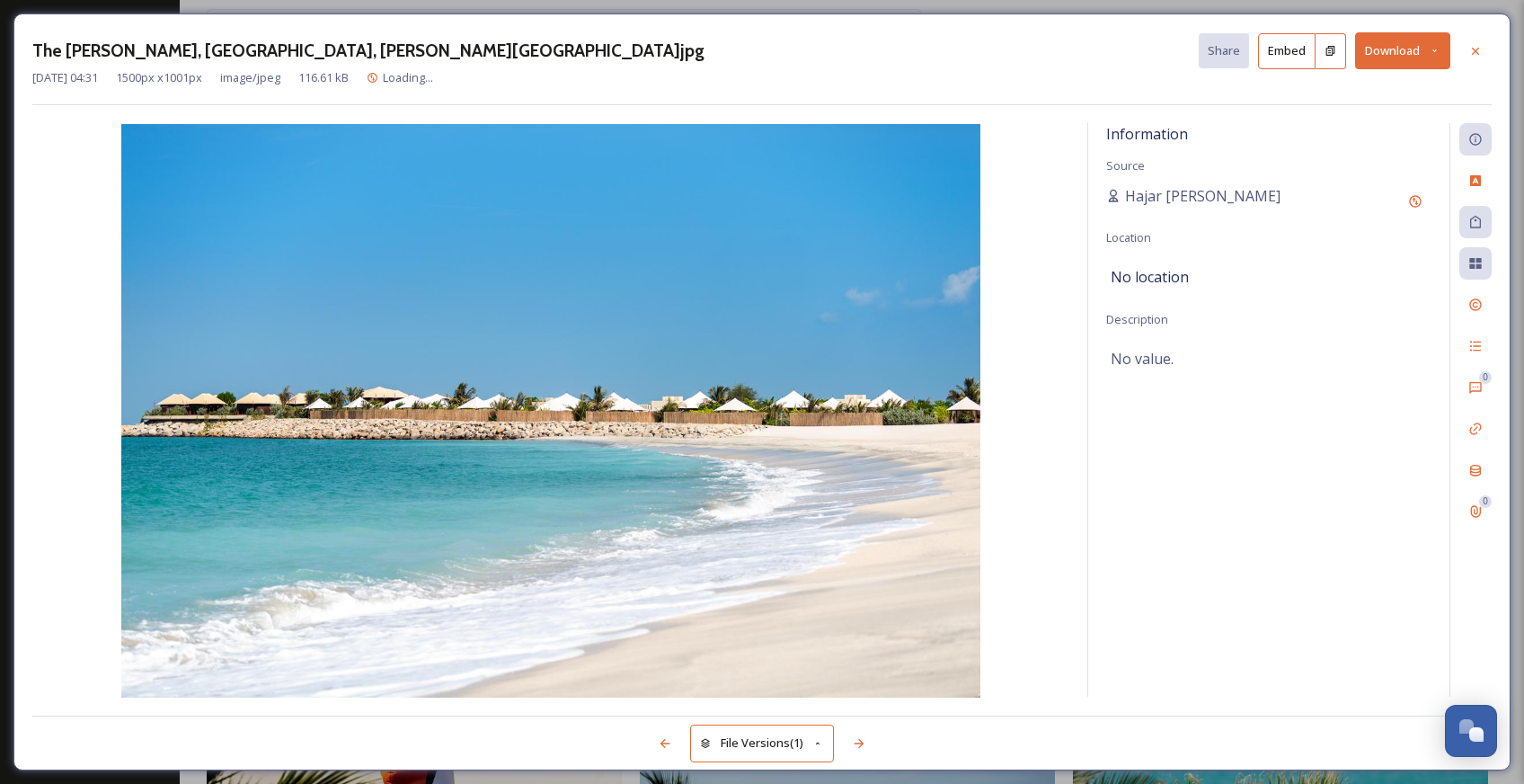
click at [1390, 52] on button "Download" at bounding box center [1403, 51] width 96 height 37
click at [1344, 99] on div "Download Original (1500 x 1001)" at bounding box center [1355, 92] width 187 height 35
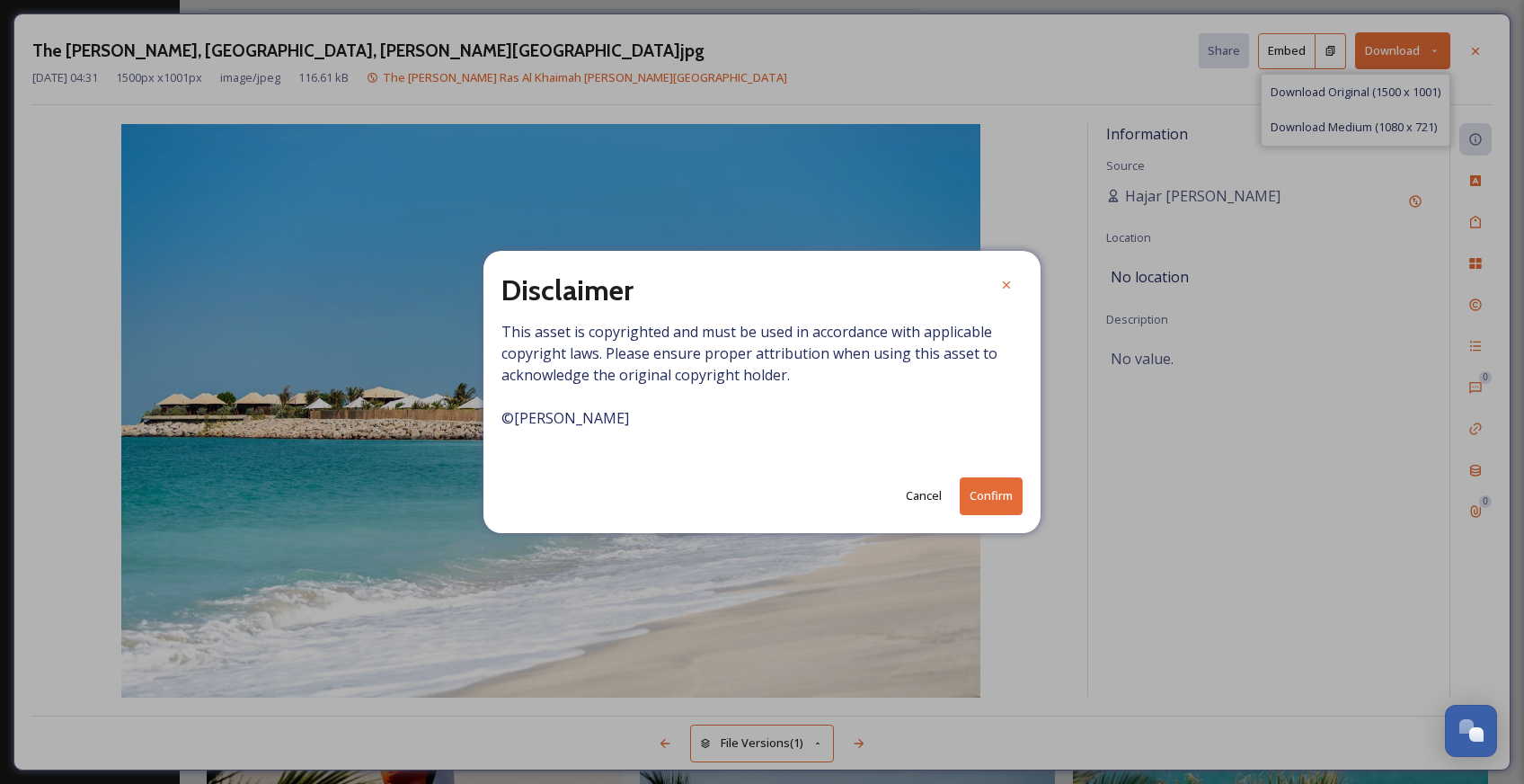
click at [1008, 491] on button "Confirm" at bounding box center [991, 495] width 63 height 37
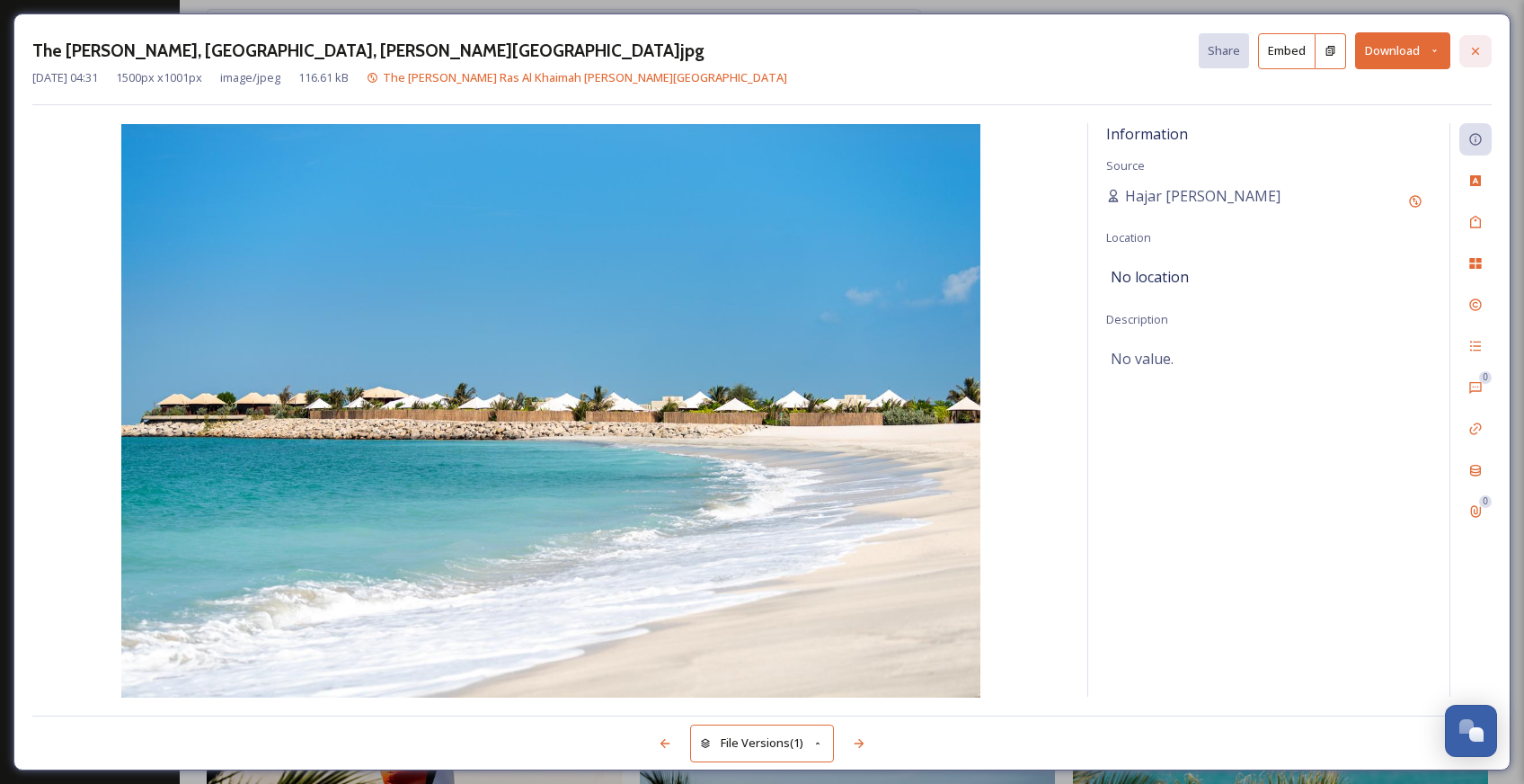
click at [1478, 50] on icon at bounding box center [1475, 51] width 14 height 14
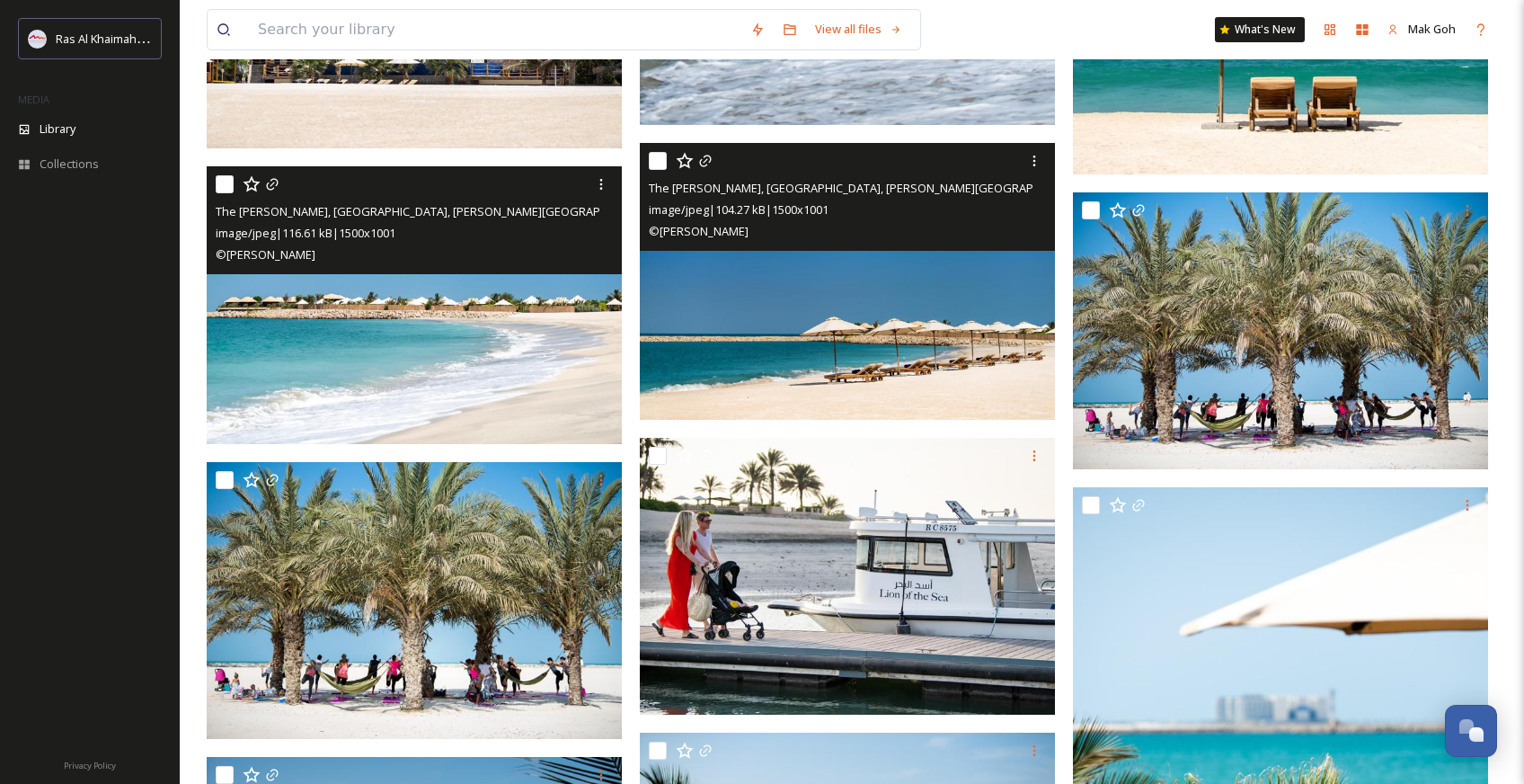
click at [923, 337] on img at bounding box center [847, 281] width 415 height 276
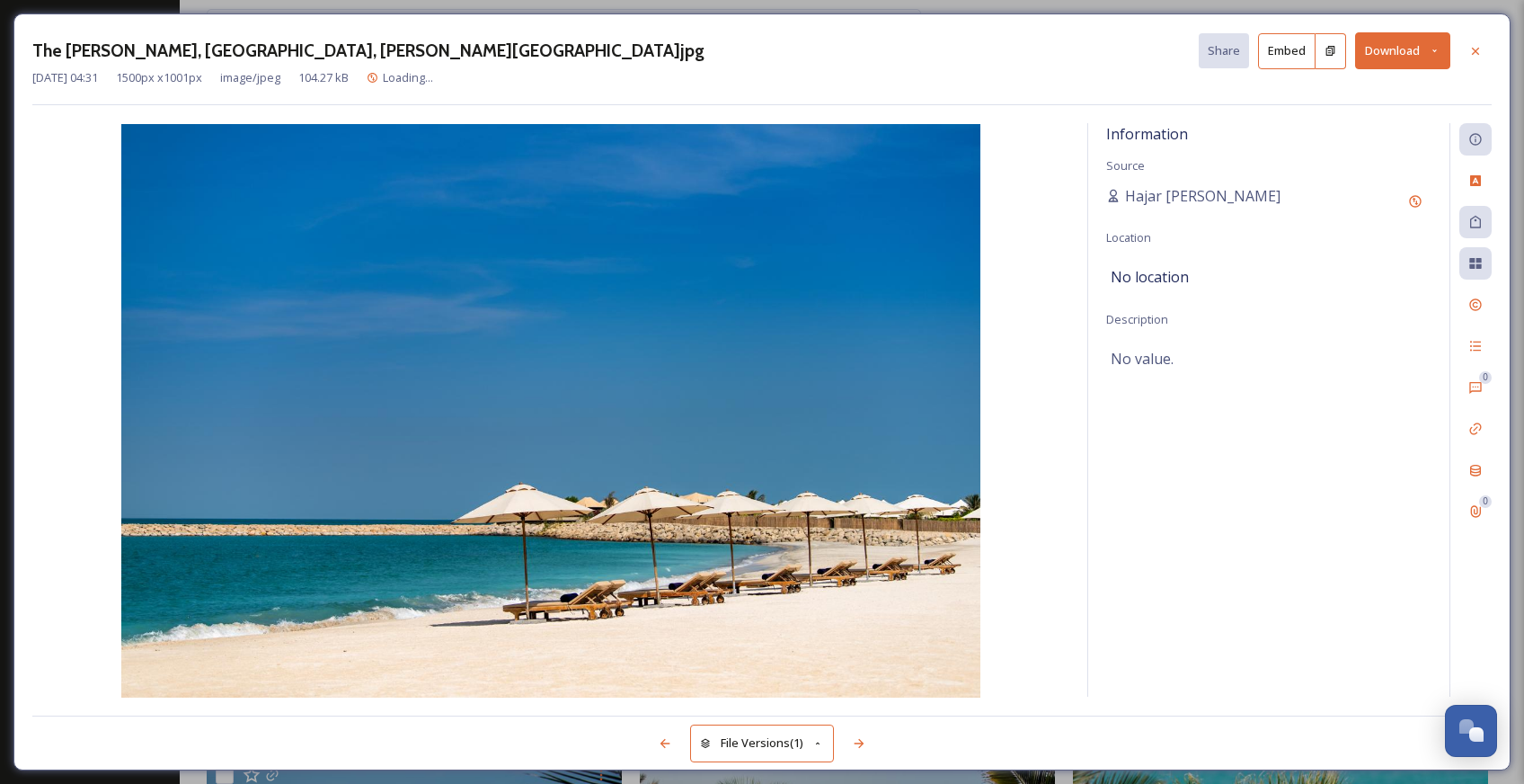
click at [1401, 59] on button "Download" at bounding box center [1403, 51] width 96 height 37
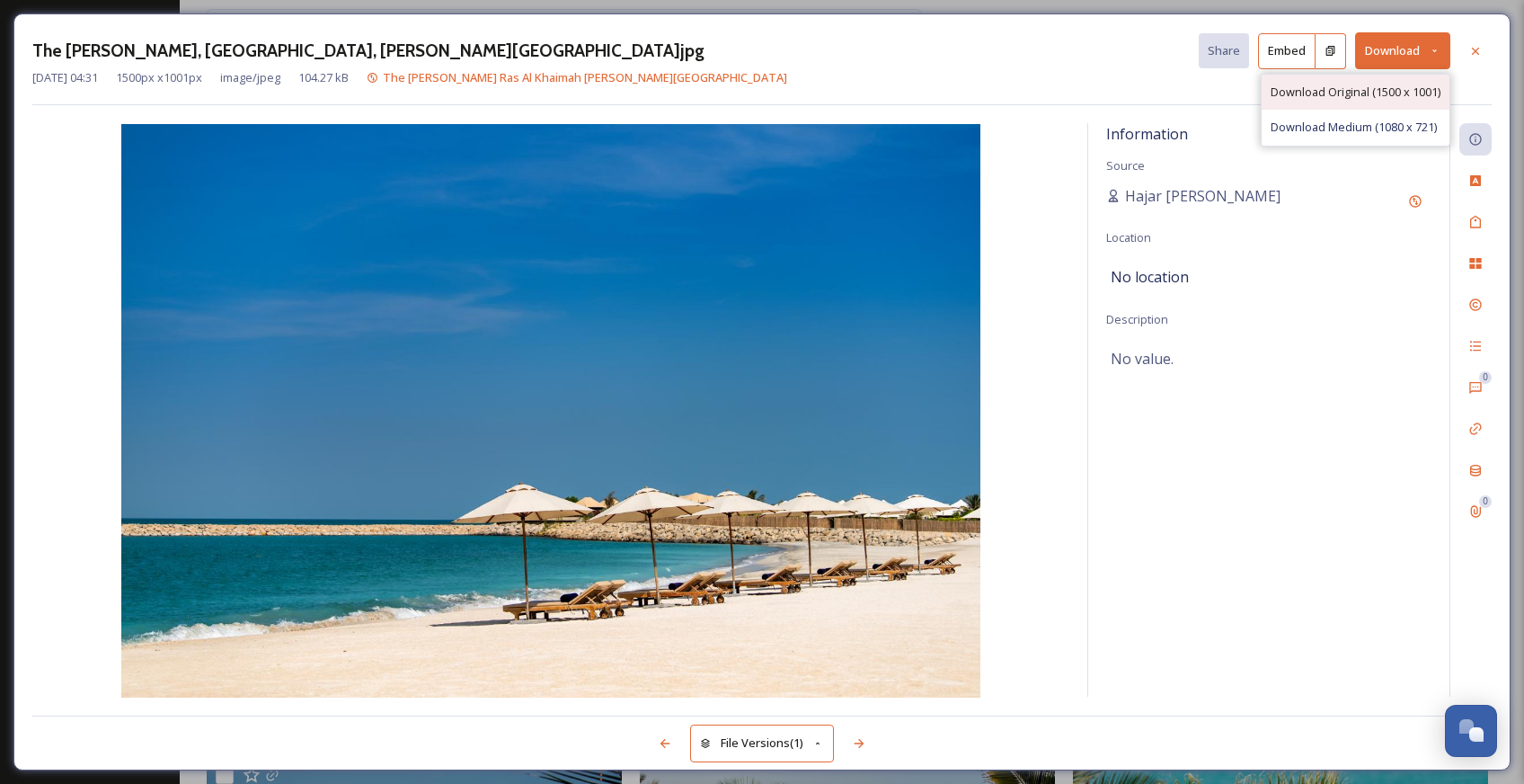
click at [1388, 99] on div "Download Original (1500 x 1001)" at bounding box center [1355, 92] width 187 height 35
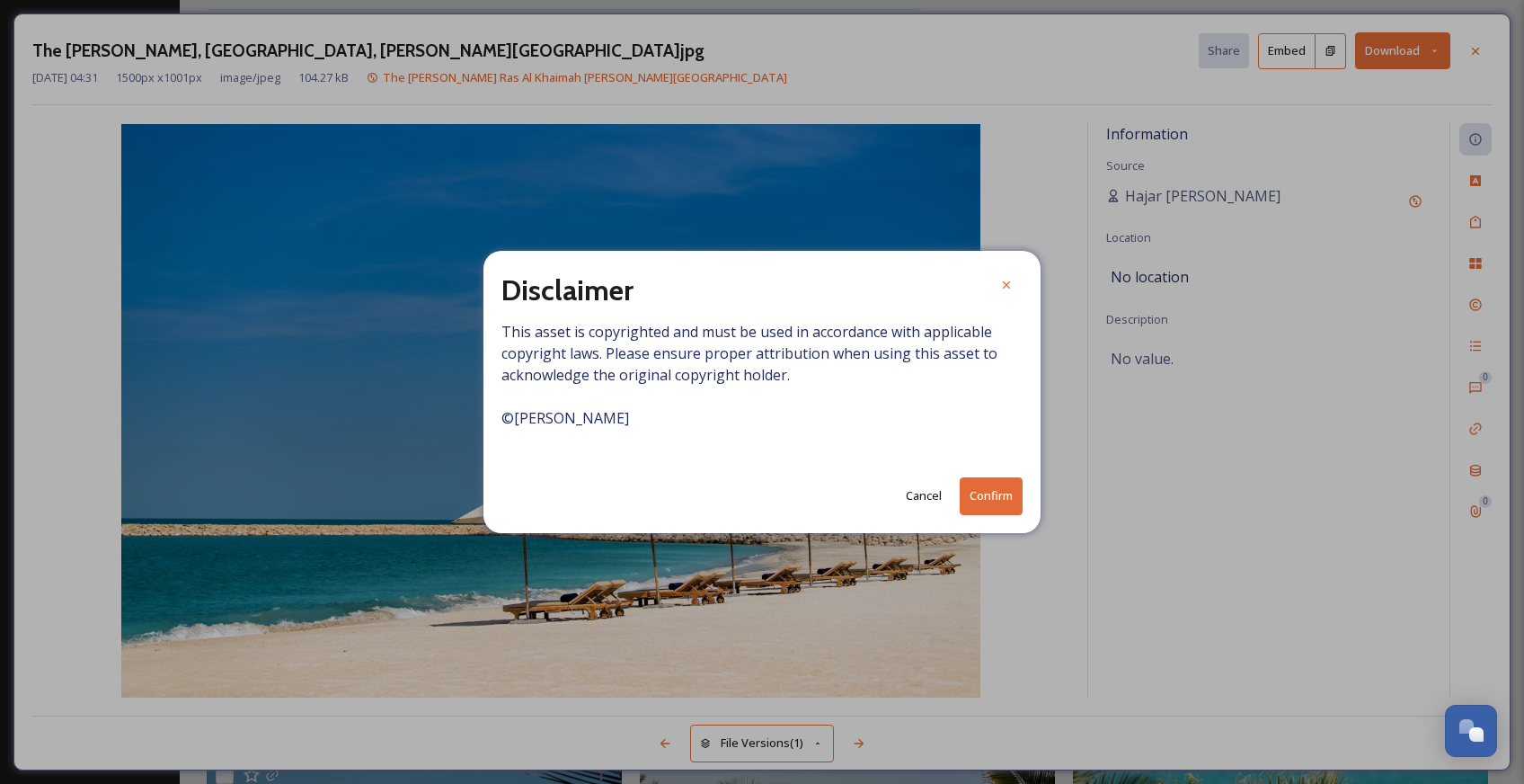
click at [984, 502] on button "Confirm" at bounding box center [991, 495] width 63 height 37
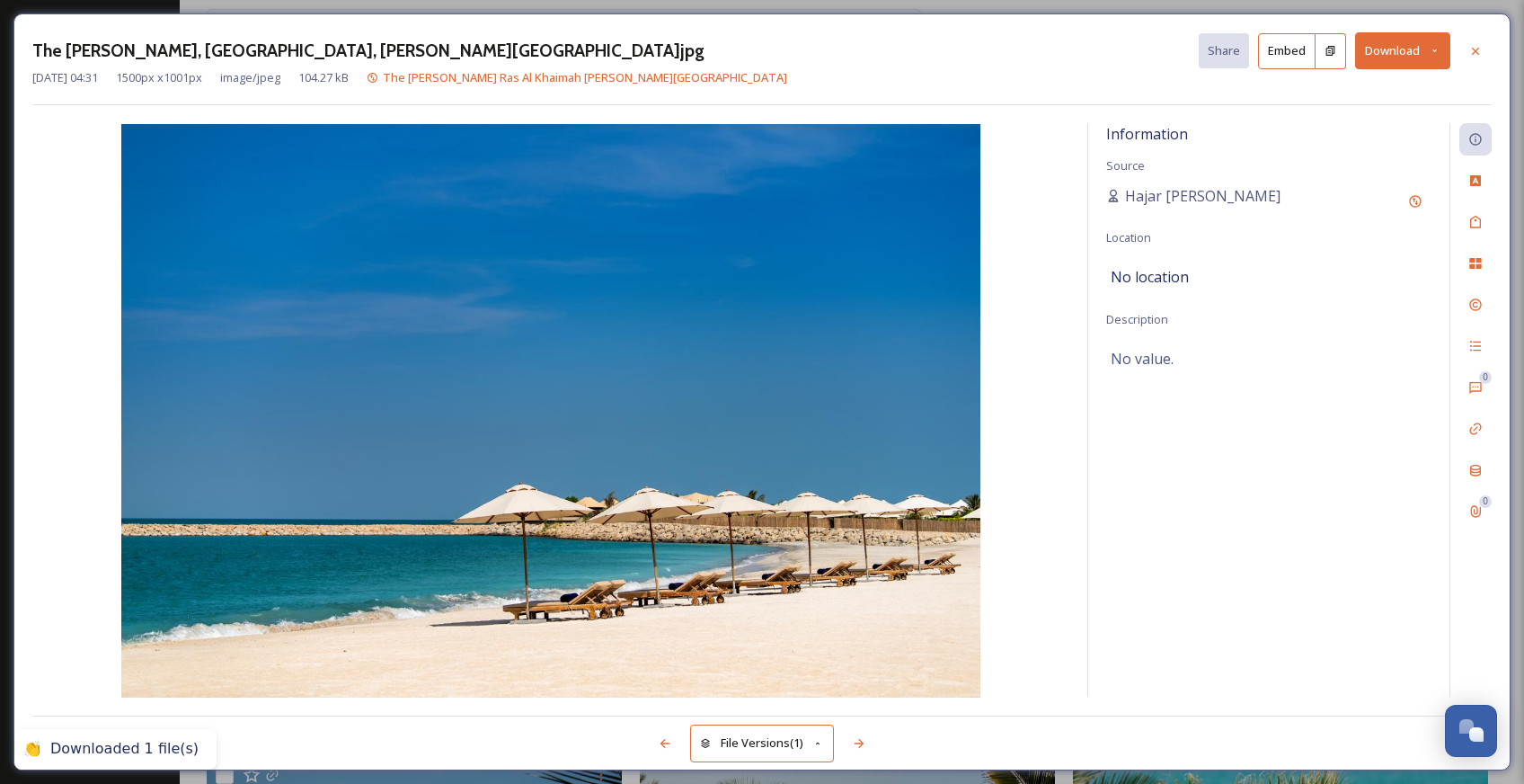
click at [1477, 52] on icon at bounding box center [1475, 51] width 7 height 7
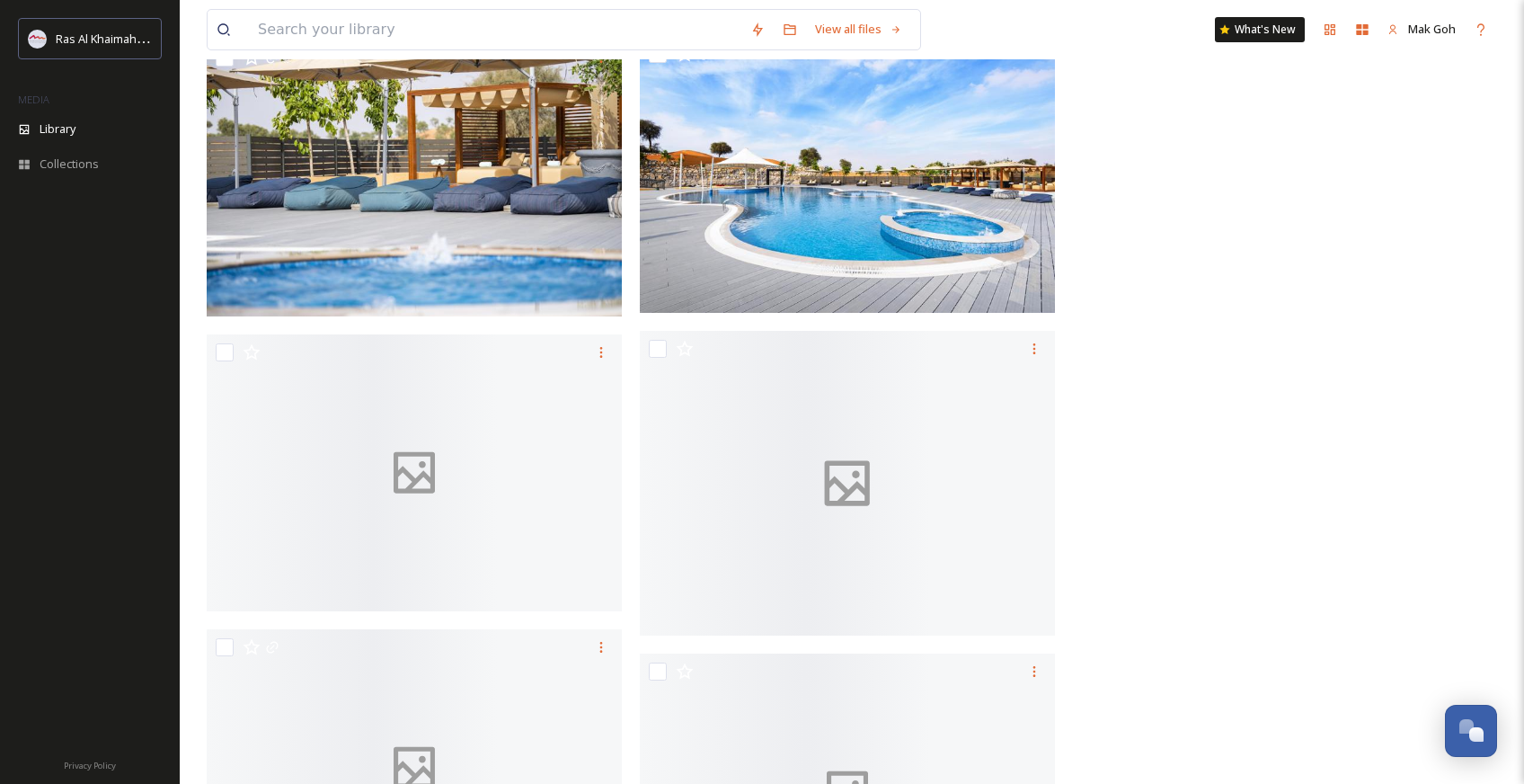
scroll to position [80571, 0]
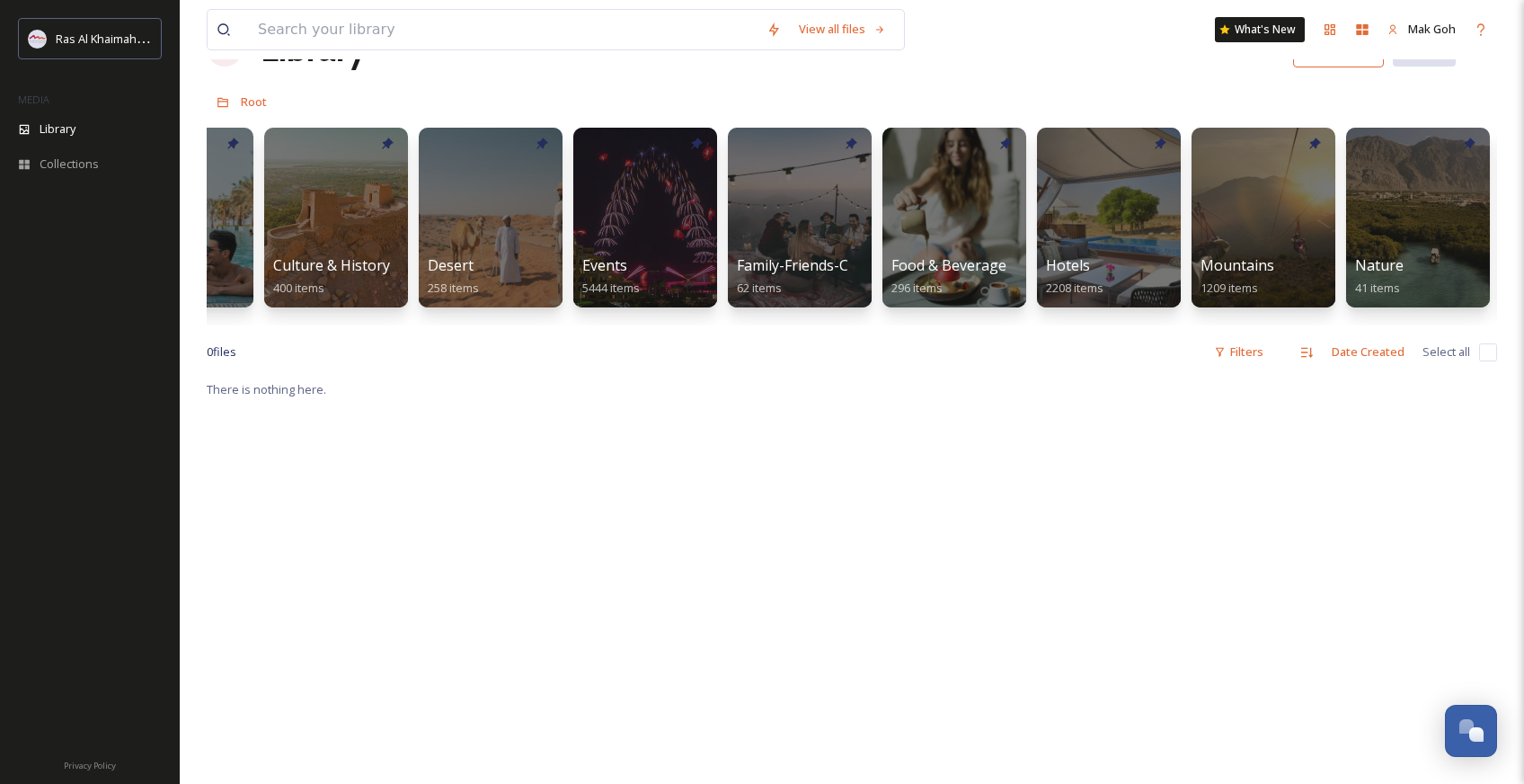
scroll to position [0, 258]
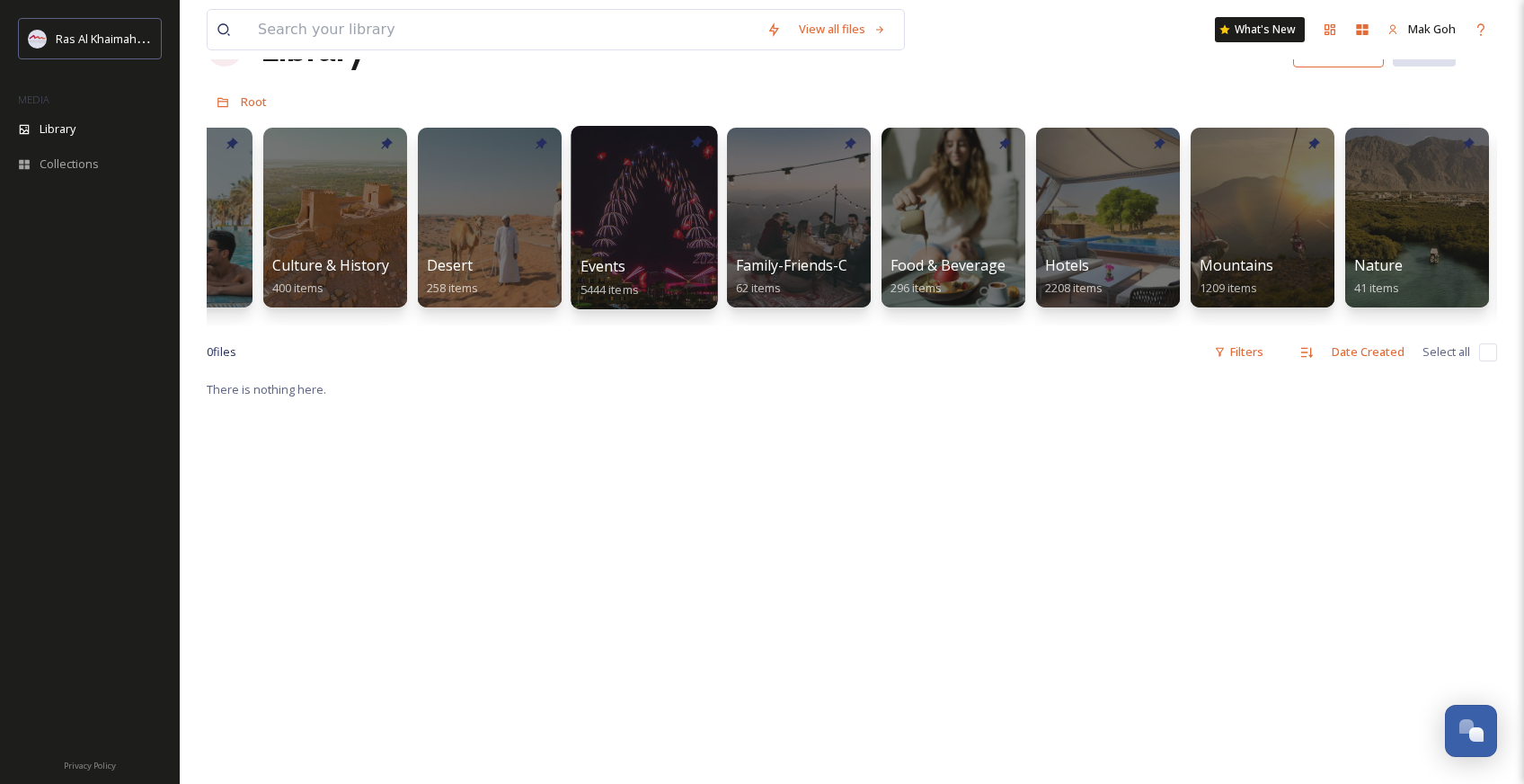
click at [647, 247] on div at bounding box center [644, 217] width 146 height 184
